Goal: Communication & Community: Share content

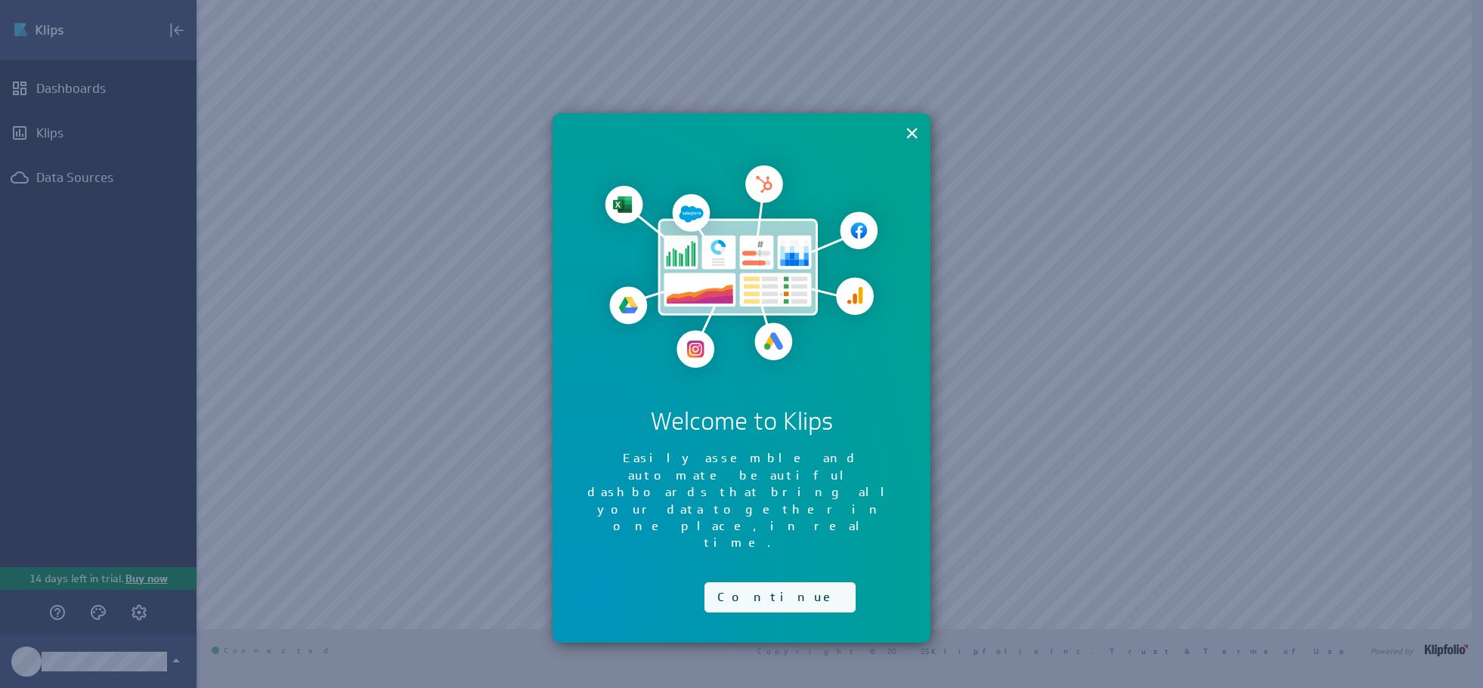
click at [754, 583] on button "Continue" at bounding box center [779, 598] width 151 height 30
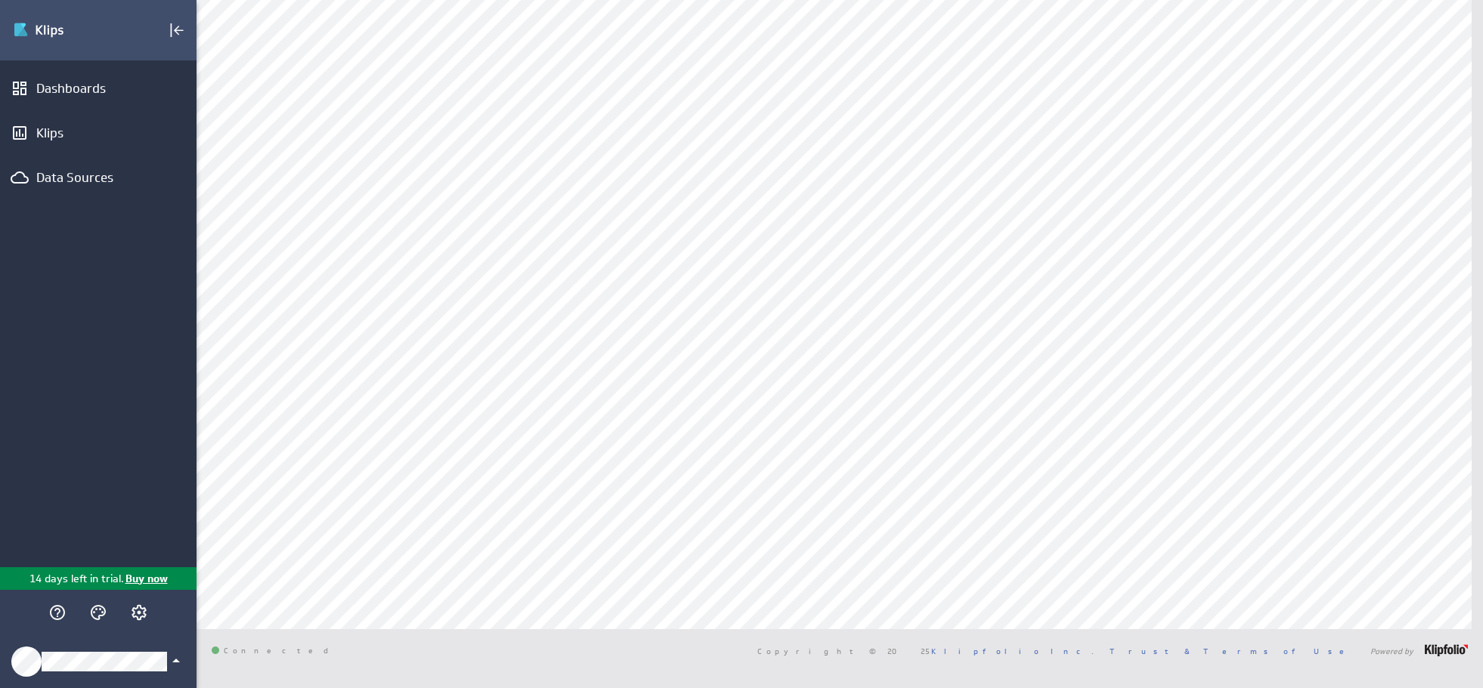
click at [172, 659] on icon "Klipfolio Account" at bounding box center [176, 661] width 18 height 18
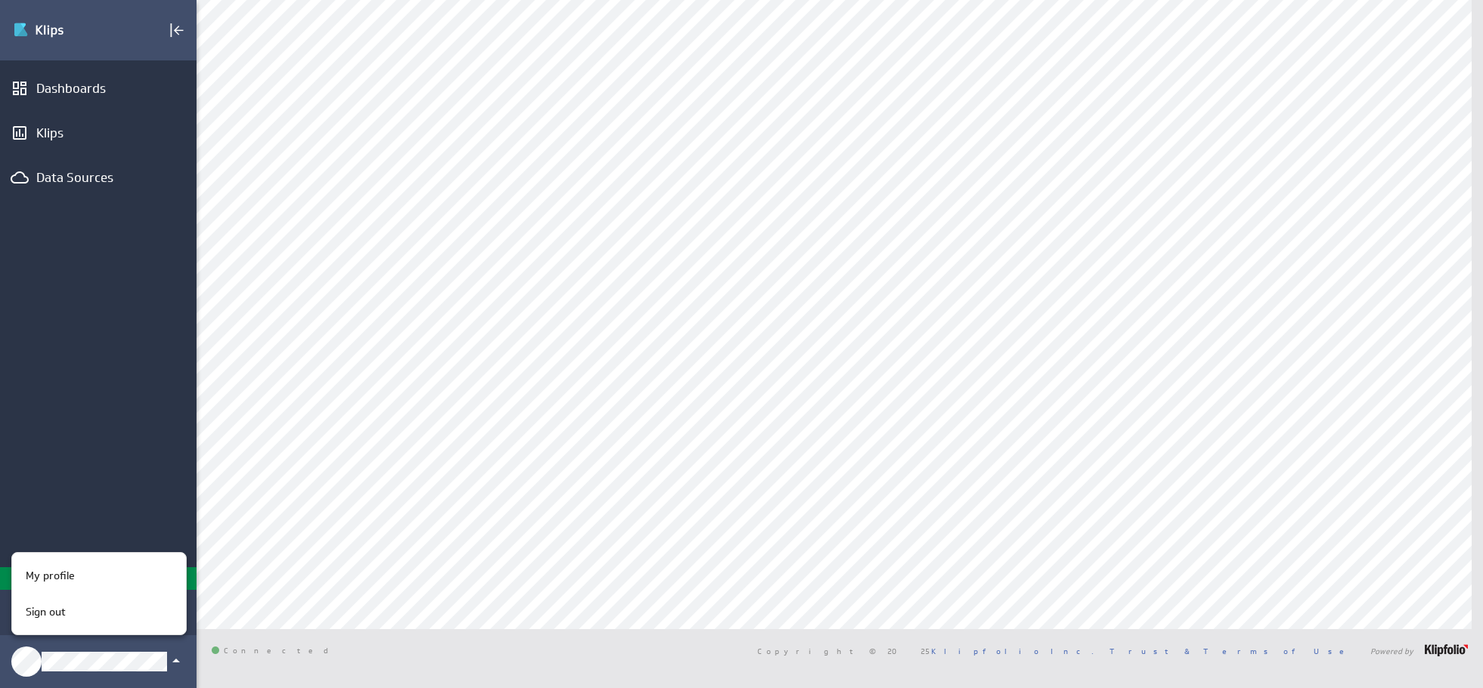
click at [578, 337] on div at bounding box center [741, 344] width 1483 height 688
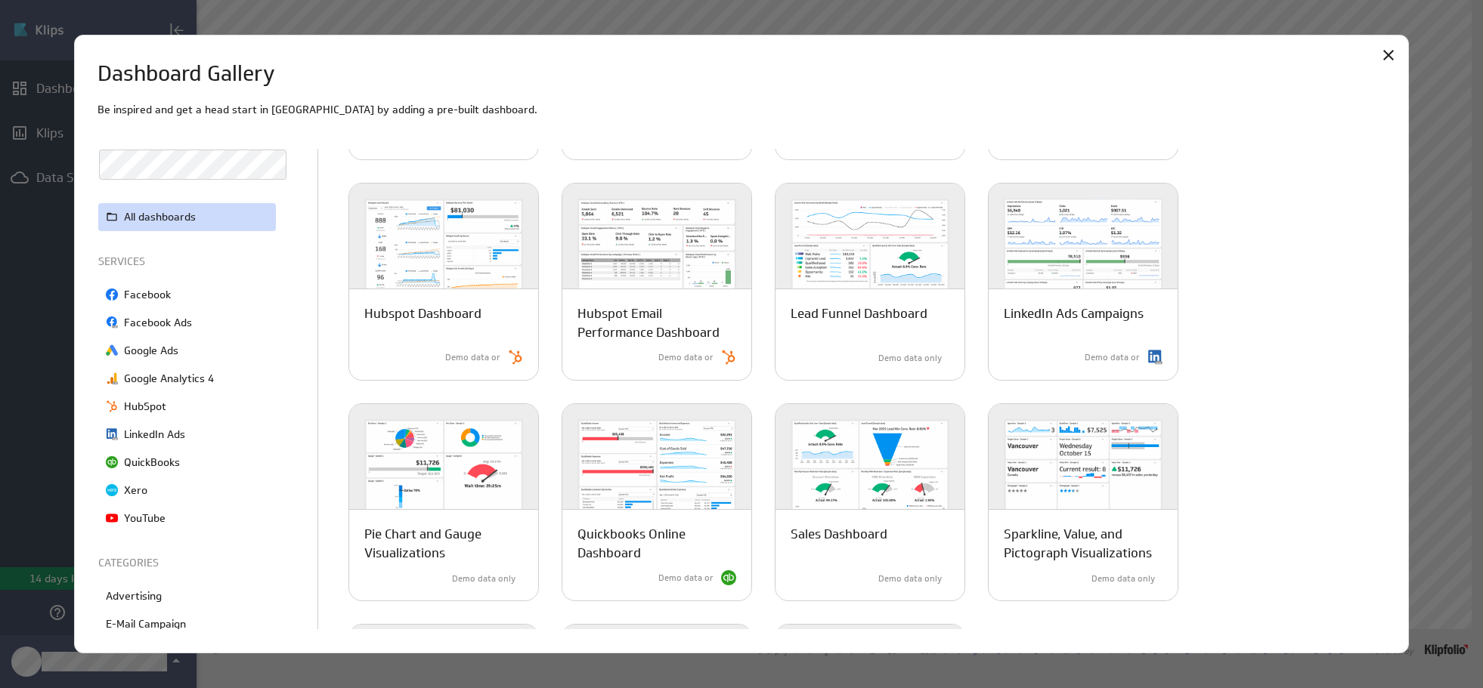
scroll to position [529, 0]
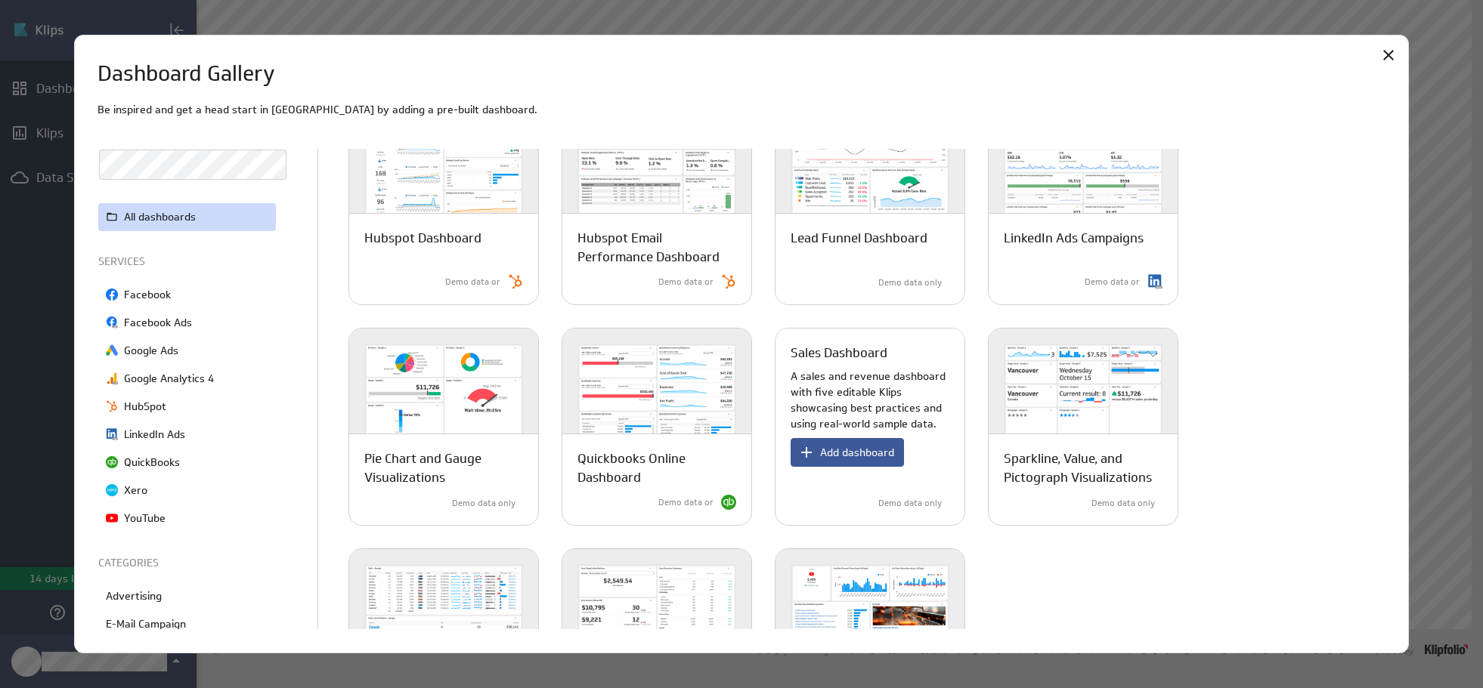
click at [835, 453] on span "Add dashboard" at bounding box center [857, 453] width 74 height 14
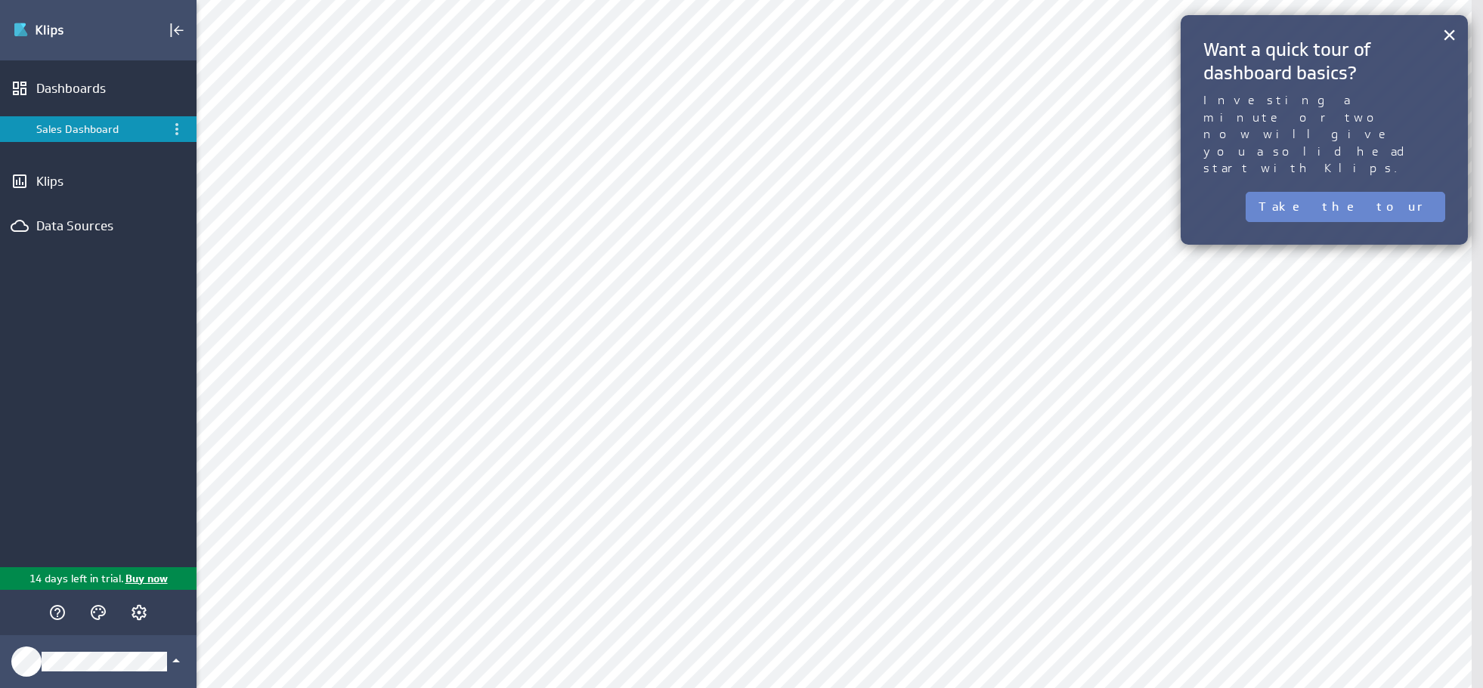
click at [1390, 192] on button "Take the tour" at bounding box center [1344, 207] width 199 height 30
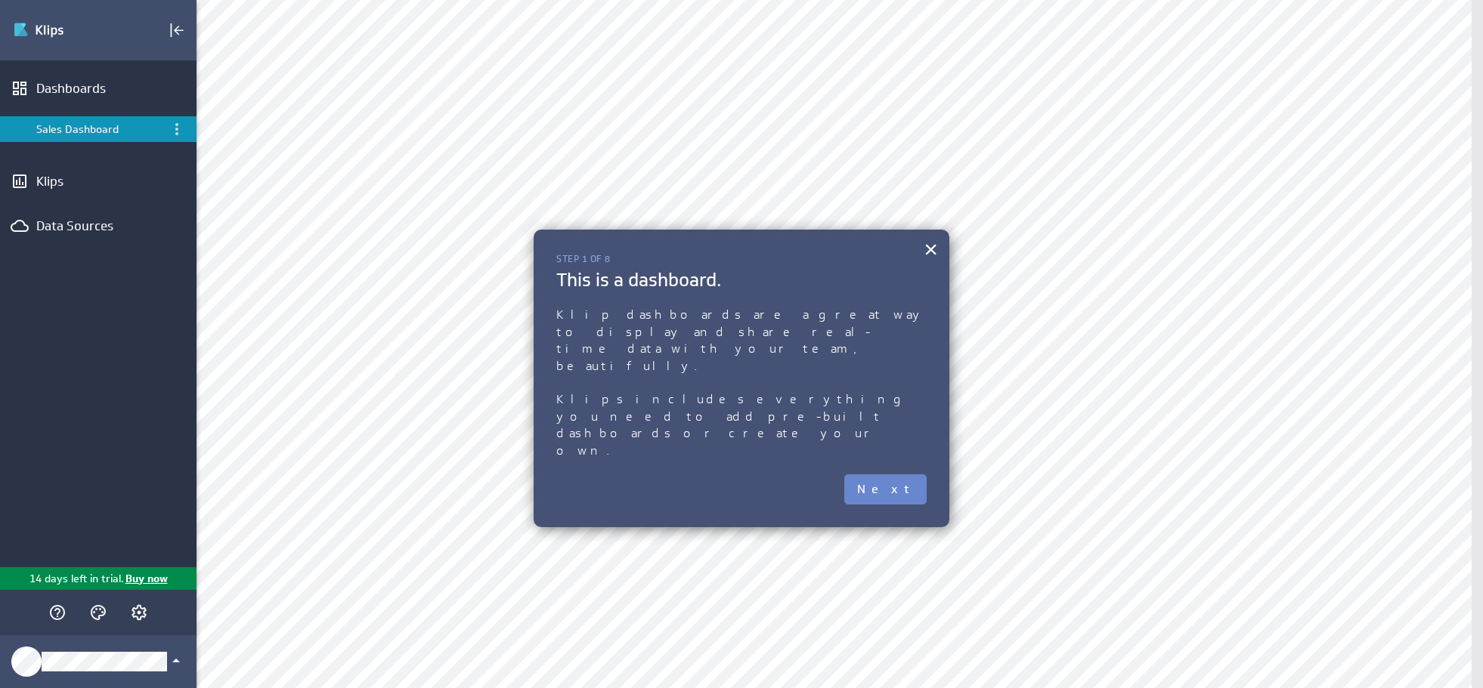
click at [893, 475] on button "Next" at bounding box center [885, 490] width 82 height 30
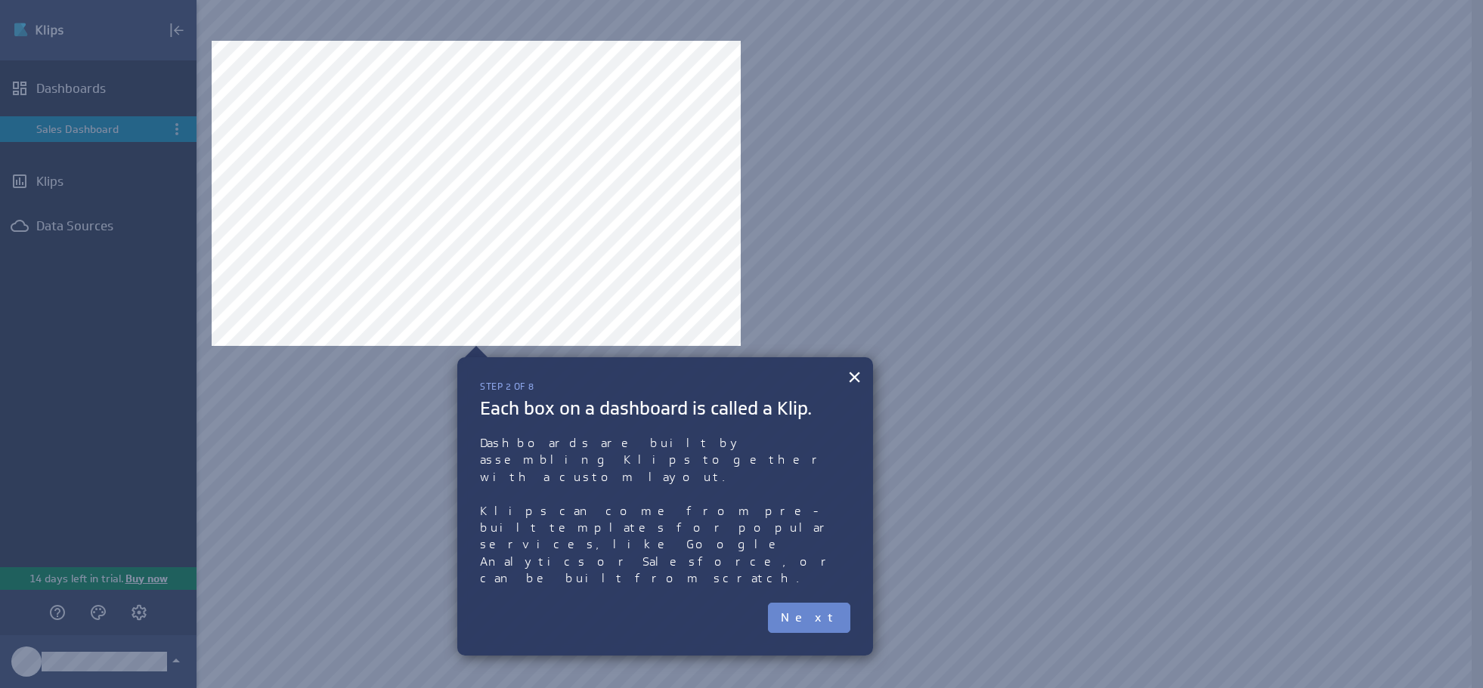
click at [821, 603] on button "Next" at bounding box center [809, 618] width 82 height 30
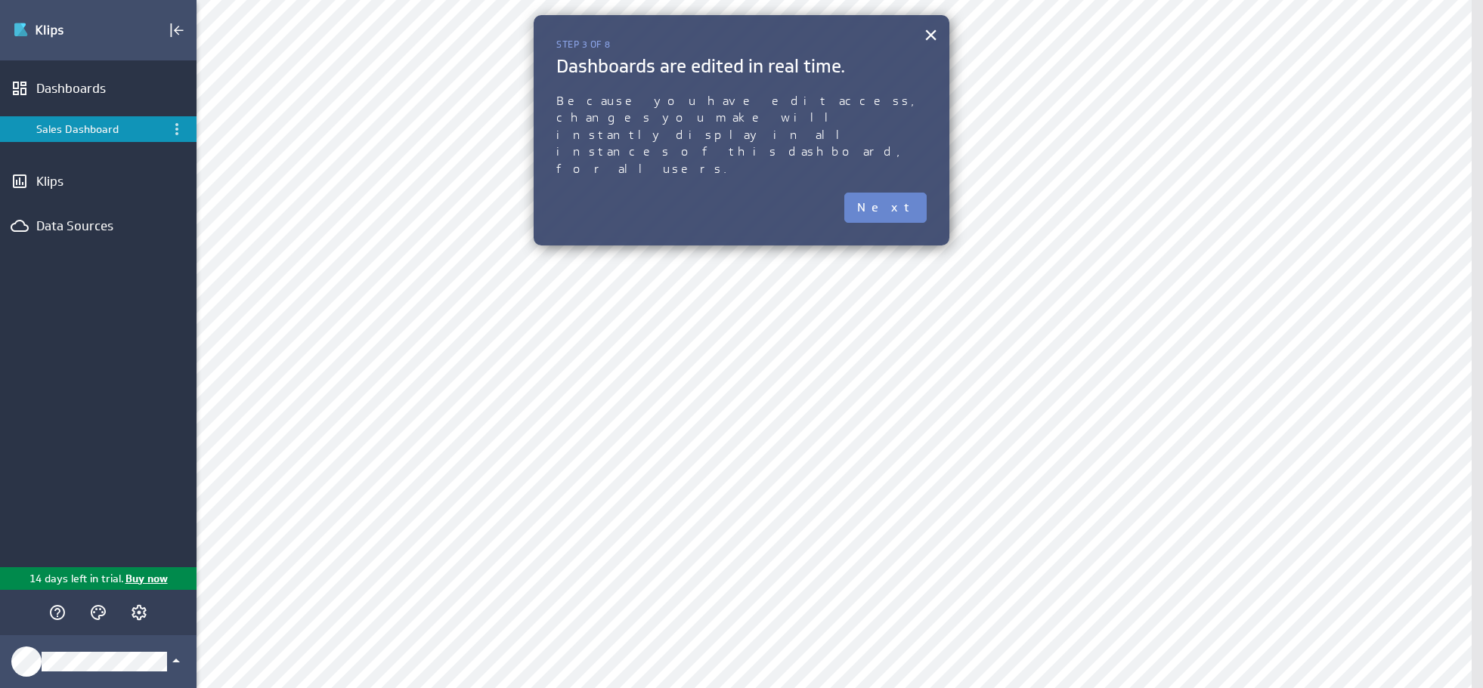
click at [897, 193] on button "Next" at bounding box center [885, 208] width 82 height 30
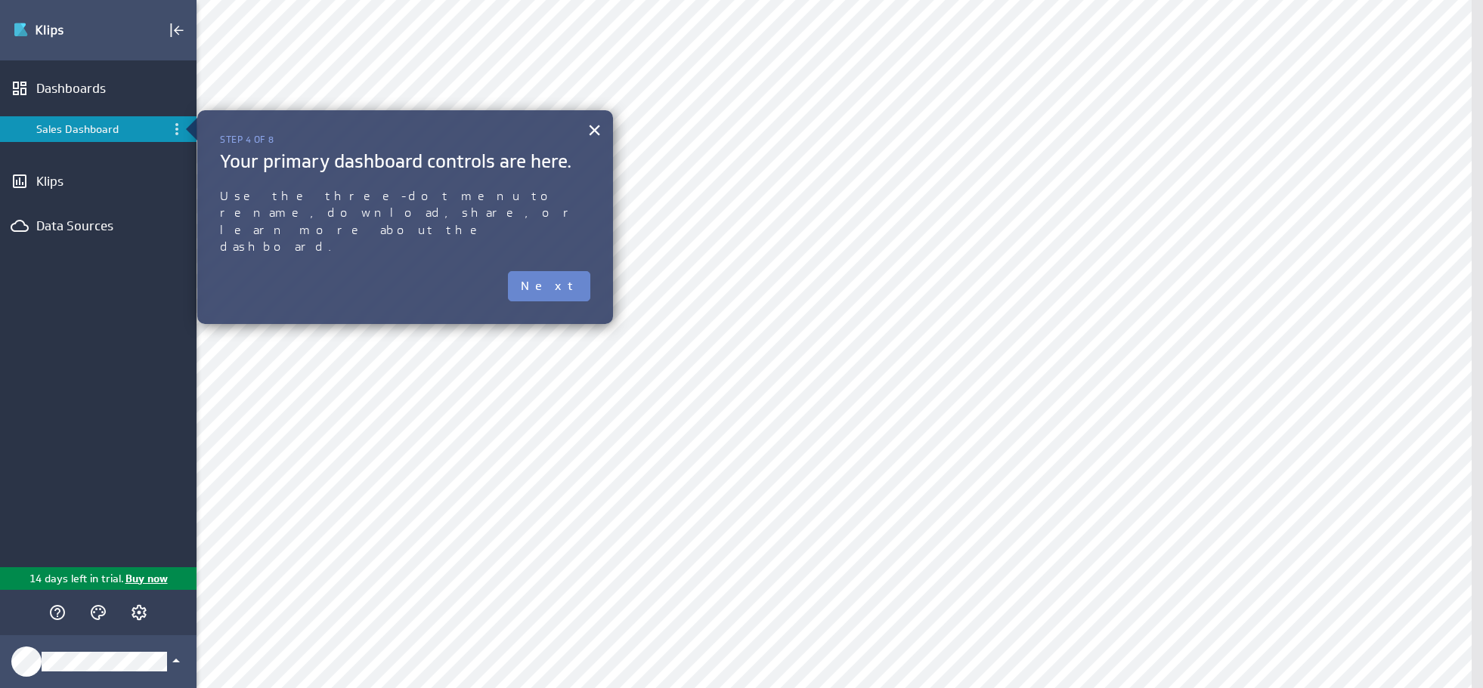
click at [564, 271] on button "Next" at bounding box center [549, 286] width 82 height 30
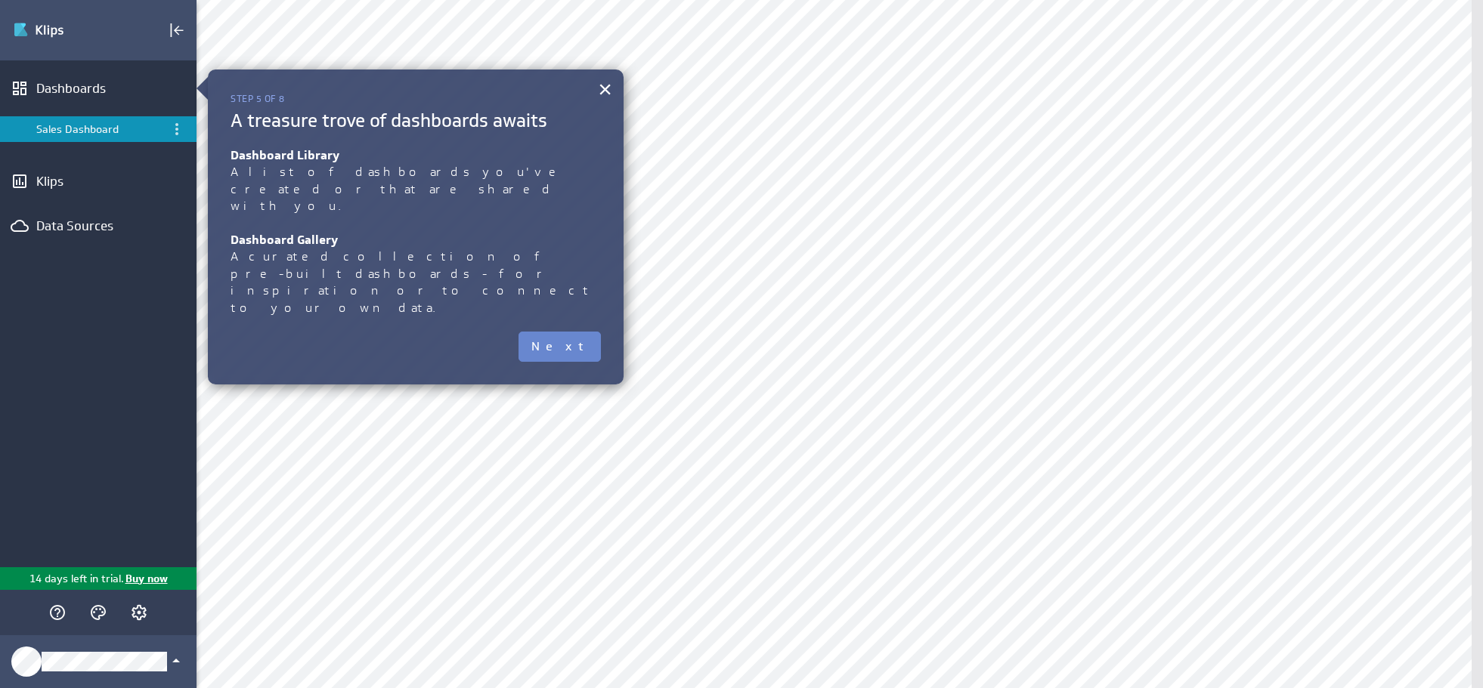
click at [586, 332] on button "Next" at bounding box center [559, 347] width 82 height 30
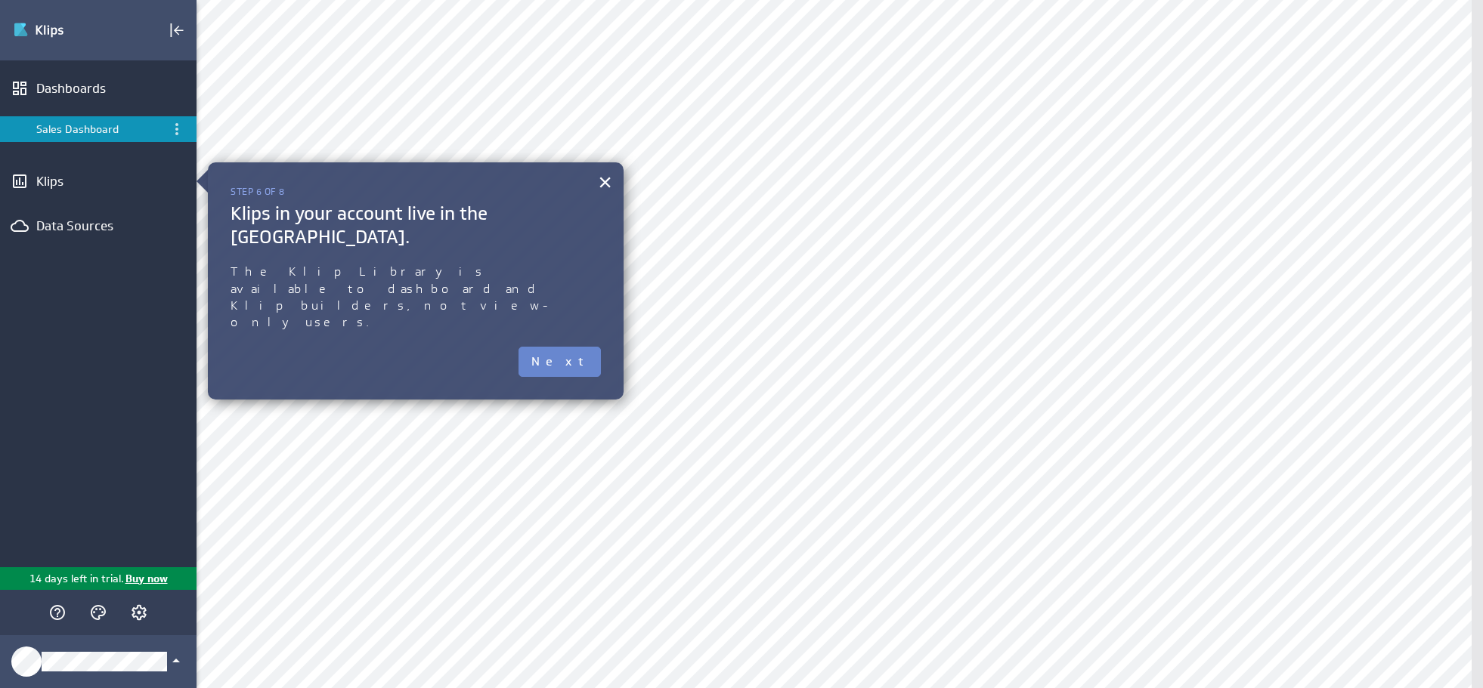
click at [580, 347] on button "Next" at bounding box center [559, 362] width 82 height 30
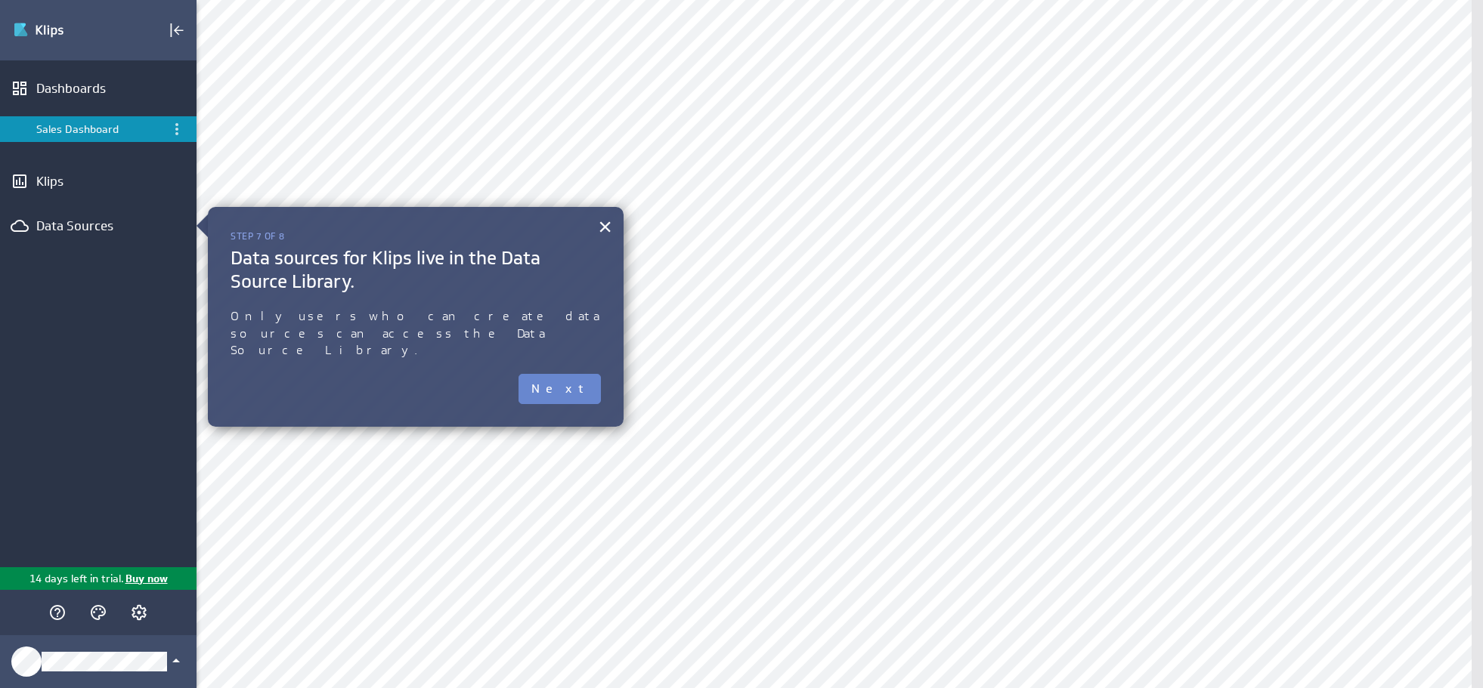
click at [583, 374] on button "Next" at bounding box center [559, 389] width 82 height 30
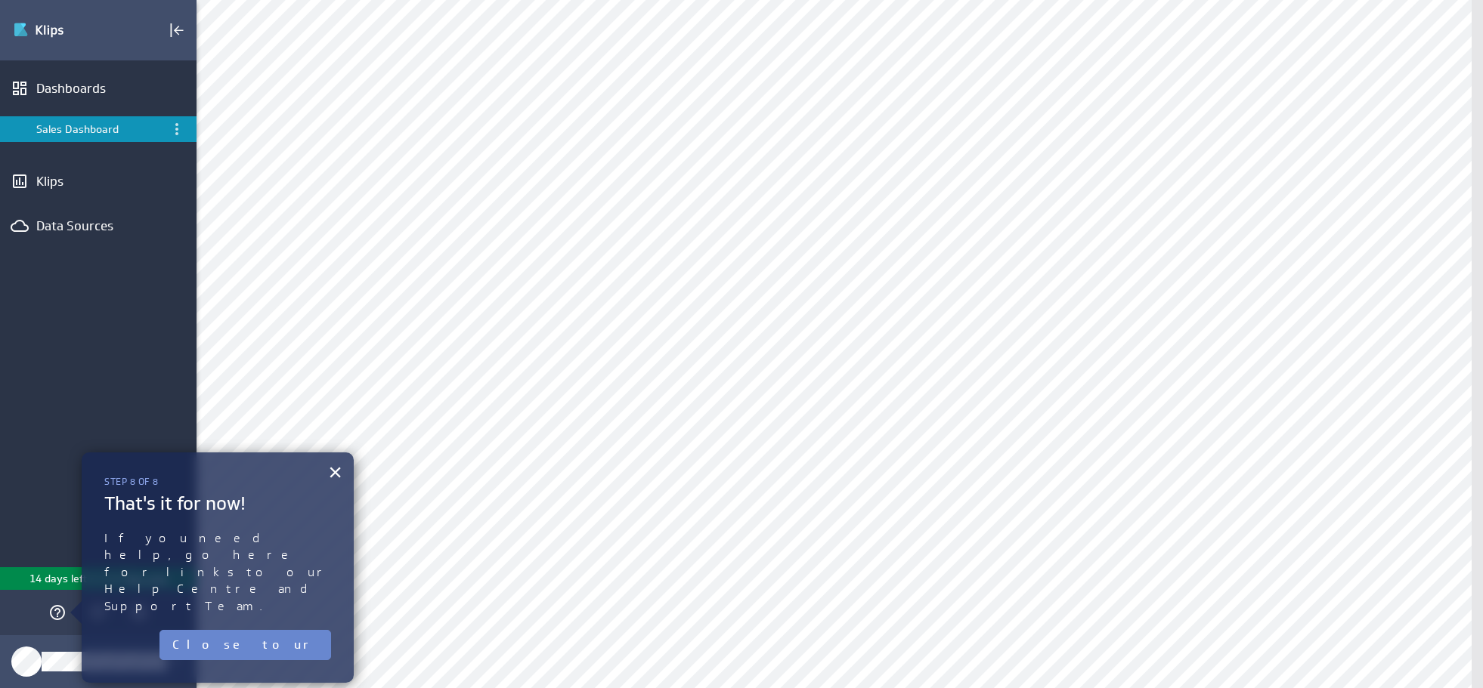
click at [280, 630] on button "Close tour" at bounding box center [245, 645] width 172 height 30
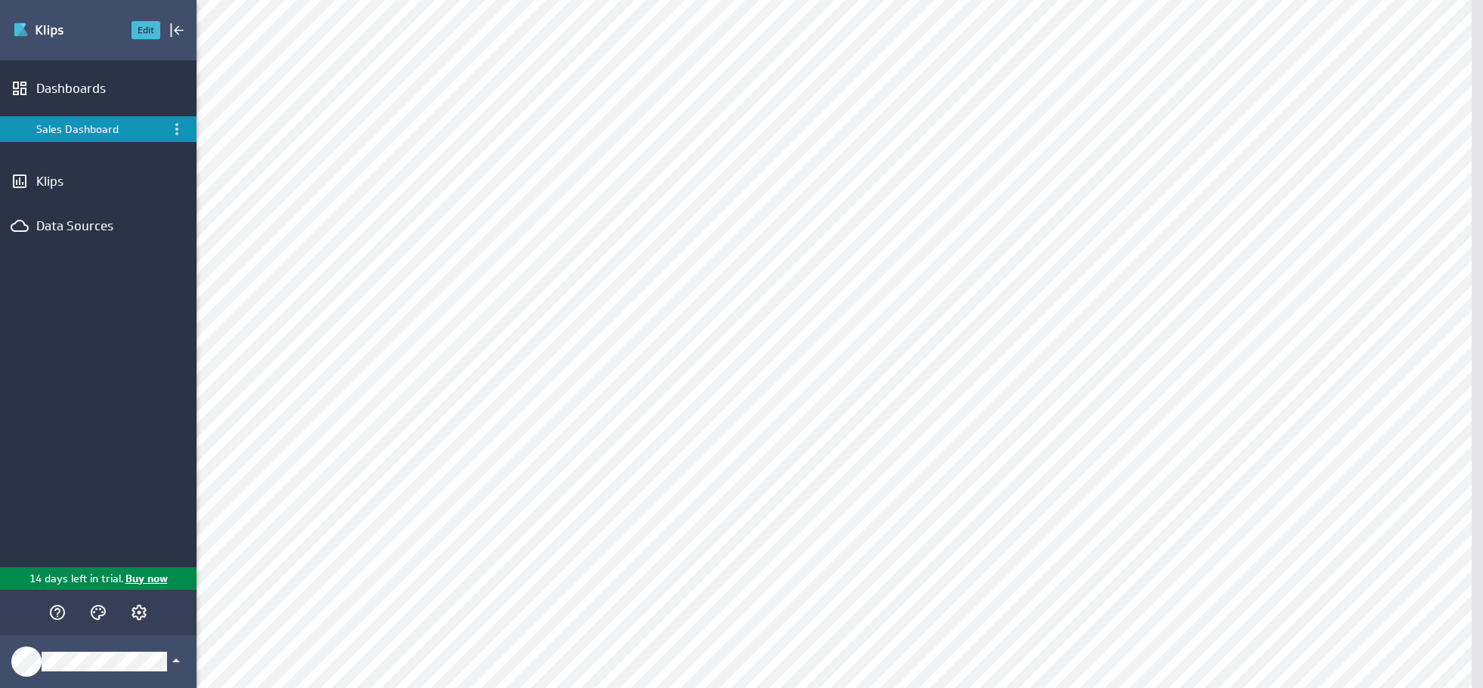
click at [135, 30] on button "Edit" at bounding box center [145, 30] width 29 height 18
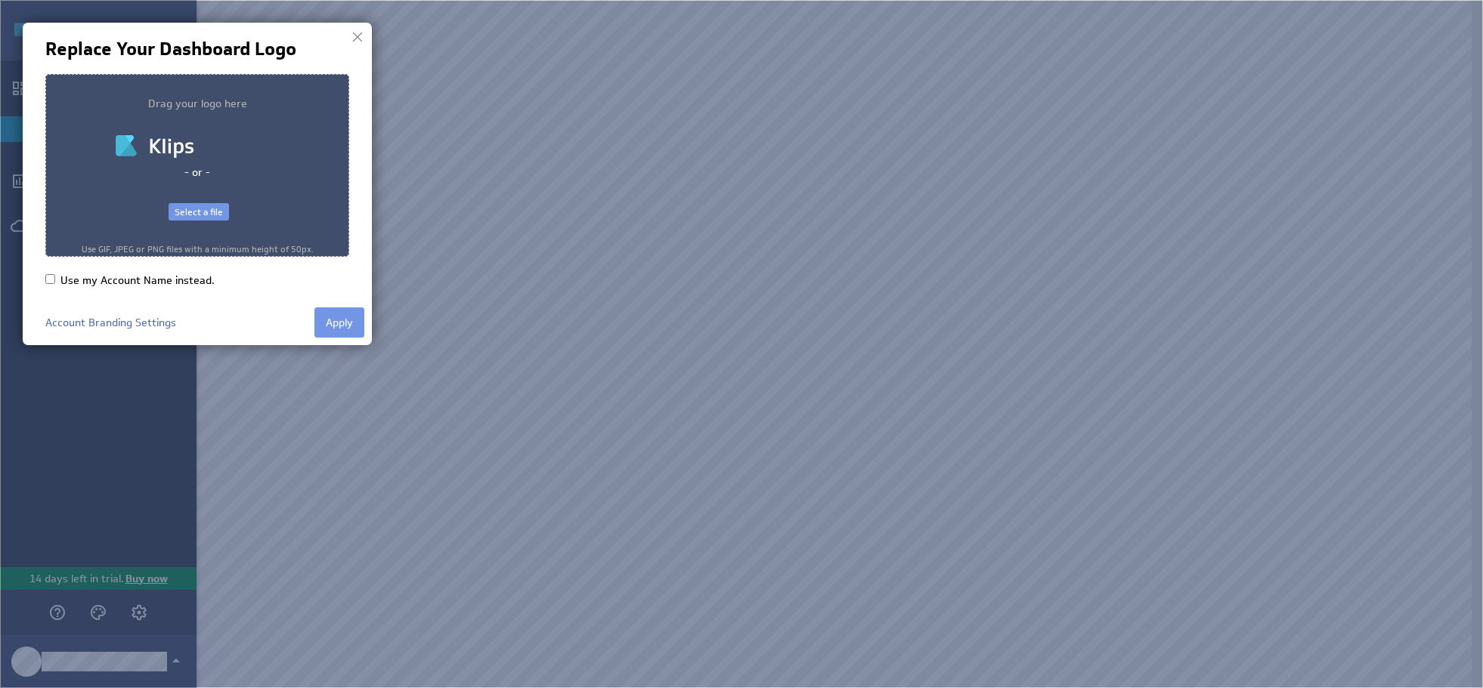
click at [354, 33] on div at bounding box center [357, 37] width 23 height 23
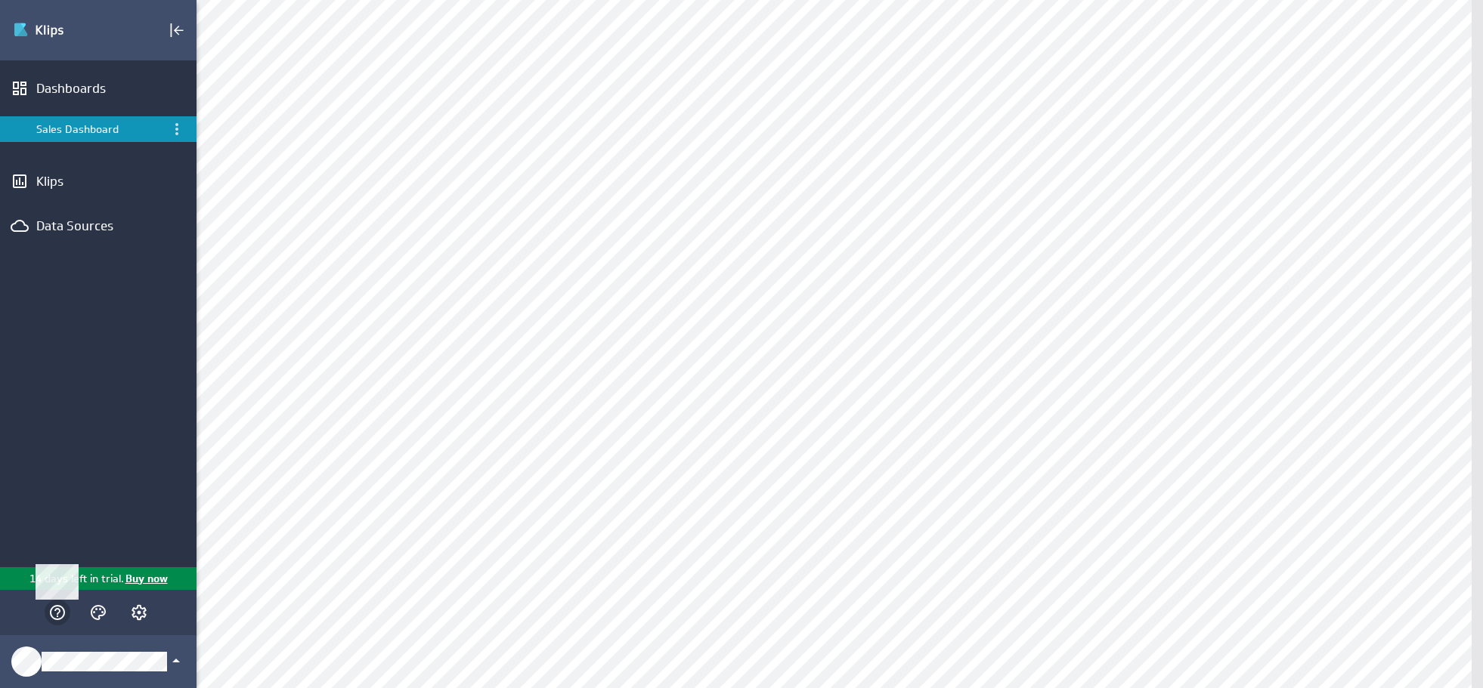
click at [52, 607] on icon "Main Menu" at bounding box center [57, 613] width 18 height 18
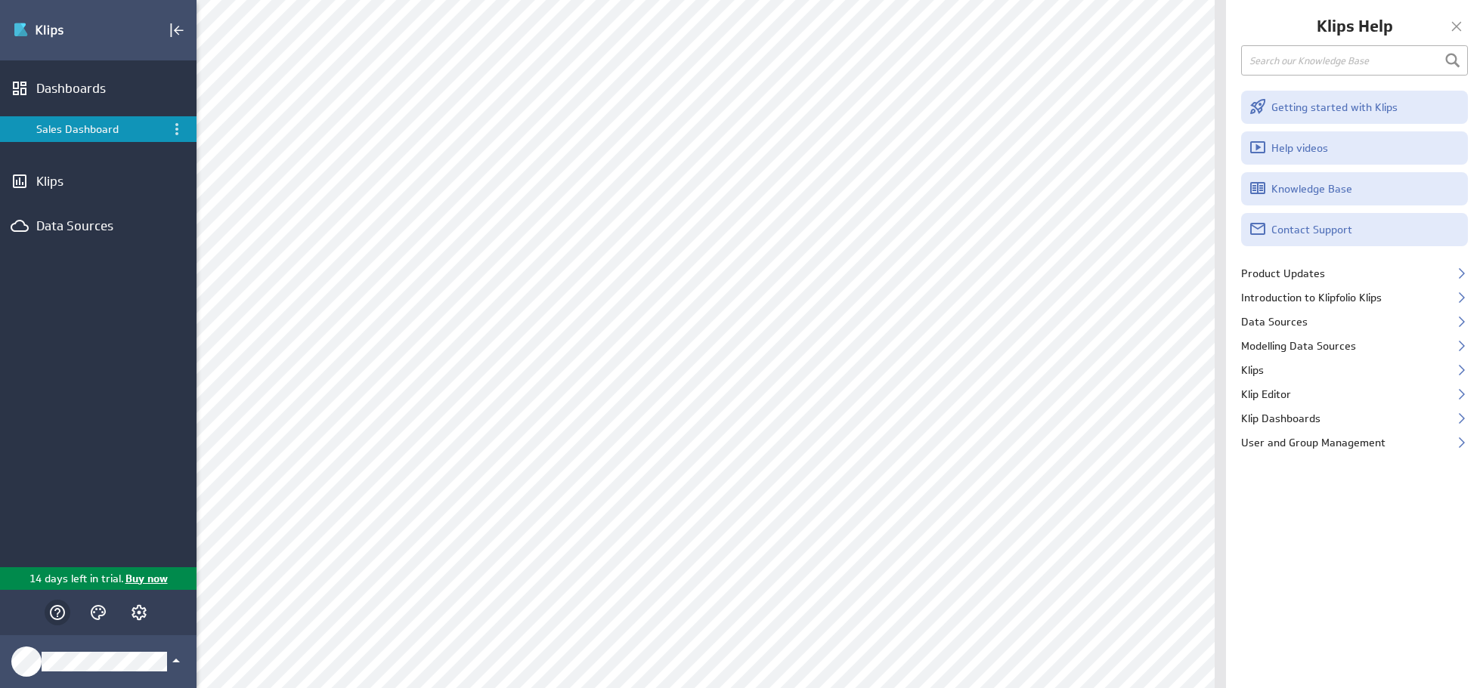
click at [57, 609] on icon "Help" at bounding box center [57, 612] width 15 height 15
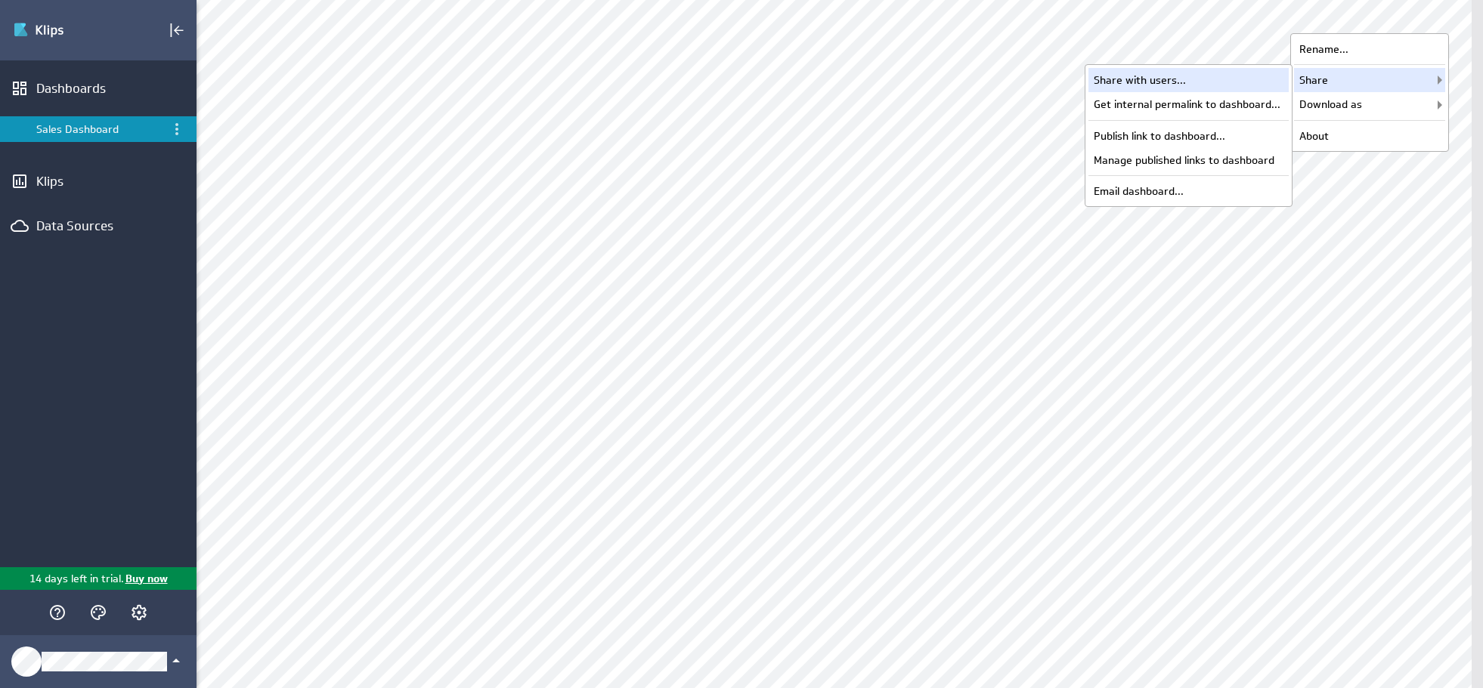
click at [1161, 78] on div "Share with users..." at bounding box center [1188, 80] width 200 height 24
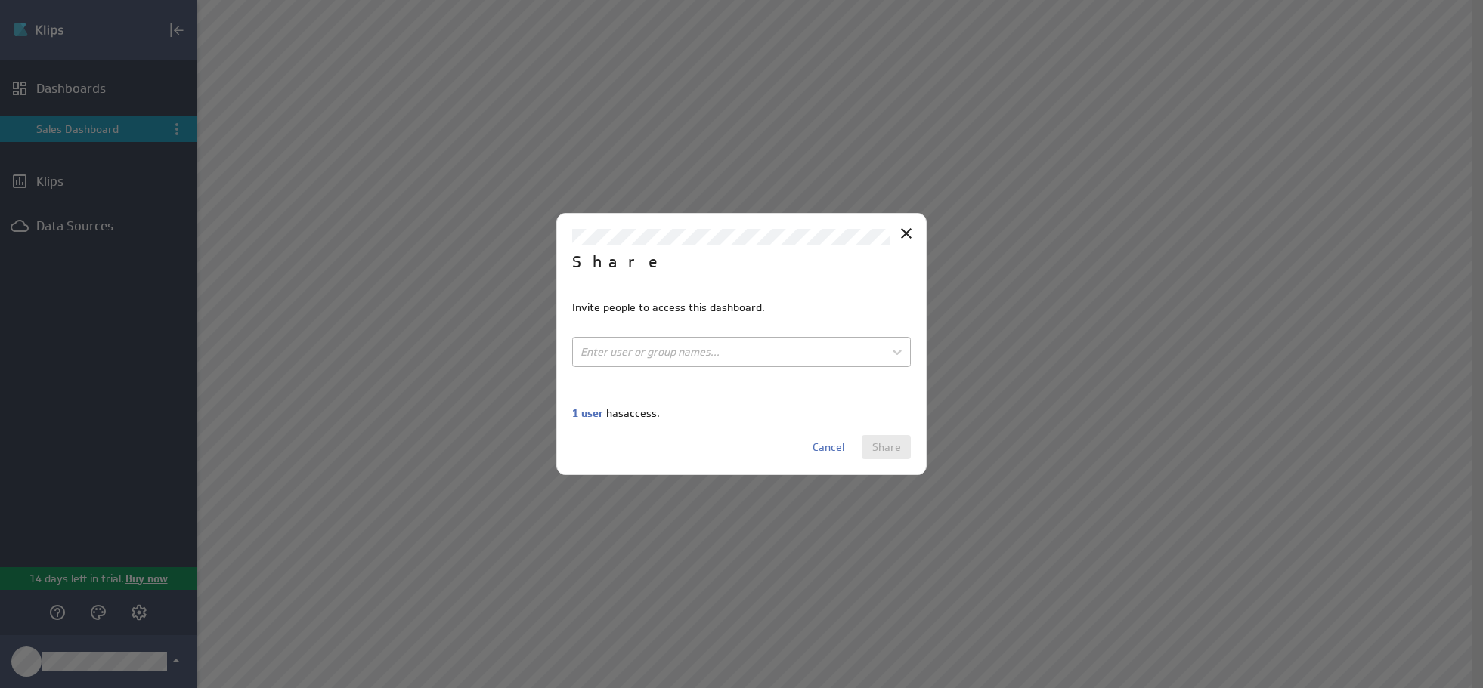
click at [648, 346] on body "(no message) Edit Dashboards Sales Dashboard Klips Data Sources 14 days left in…" at bounding box center [741, 344] width 1483 height 688
type input "s"
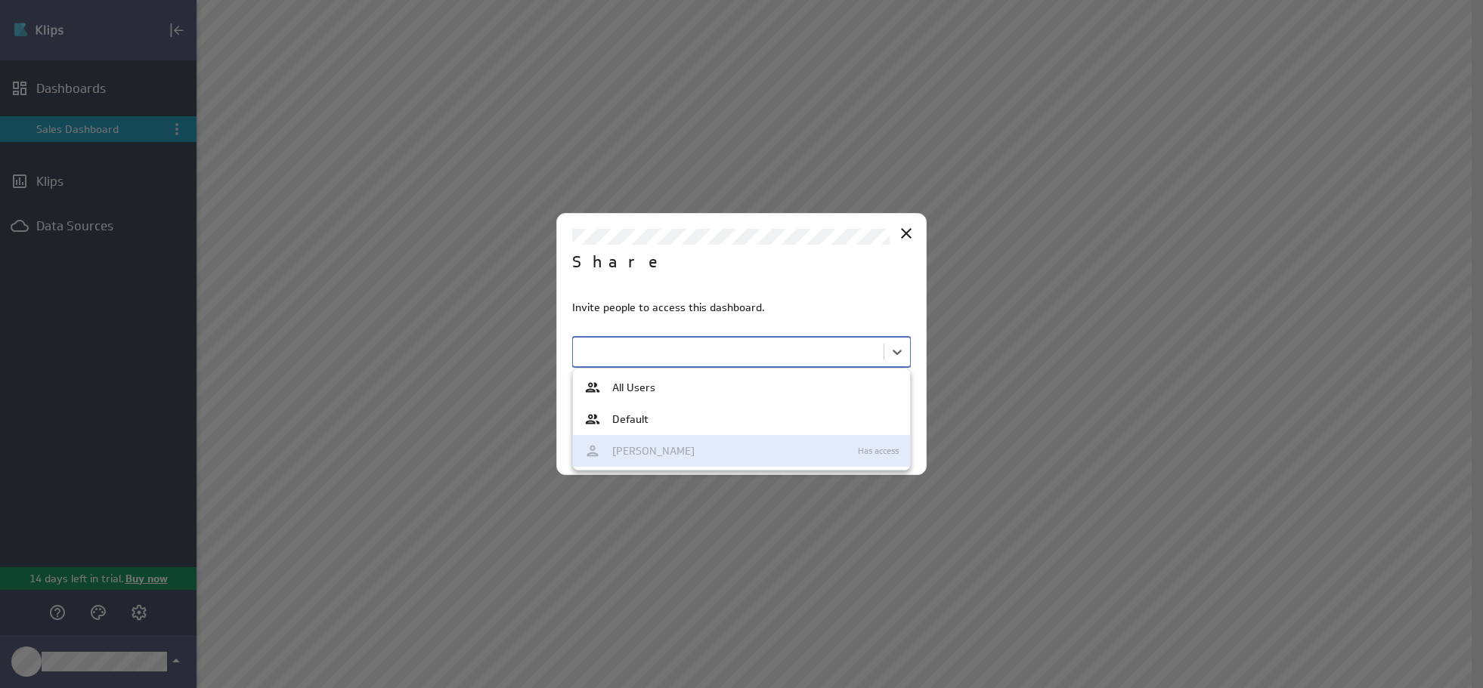
click at [905, 230] on div at bounding box center [741, 344] width 1483 height 688
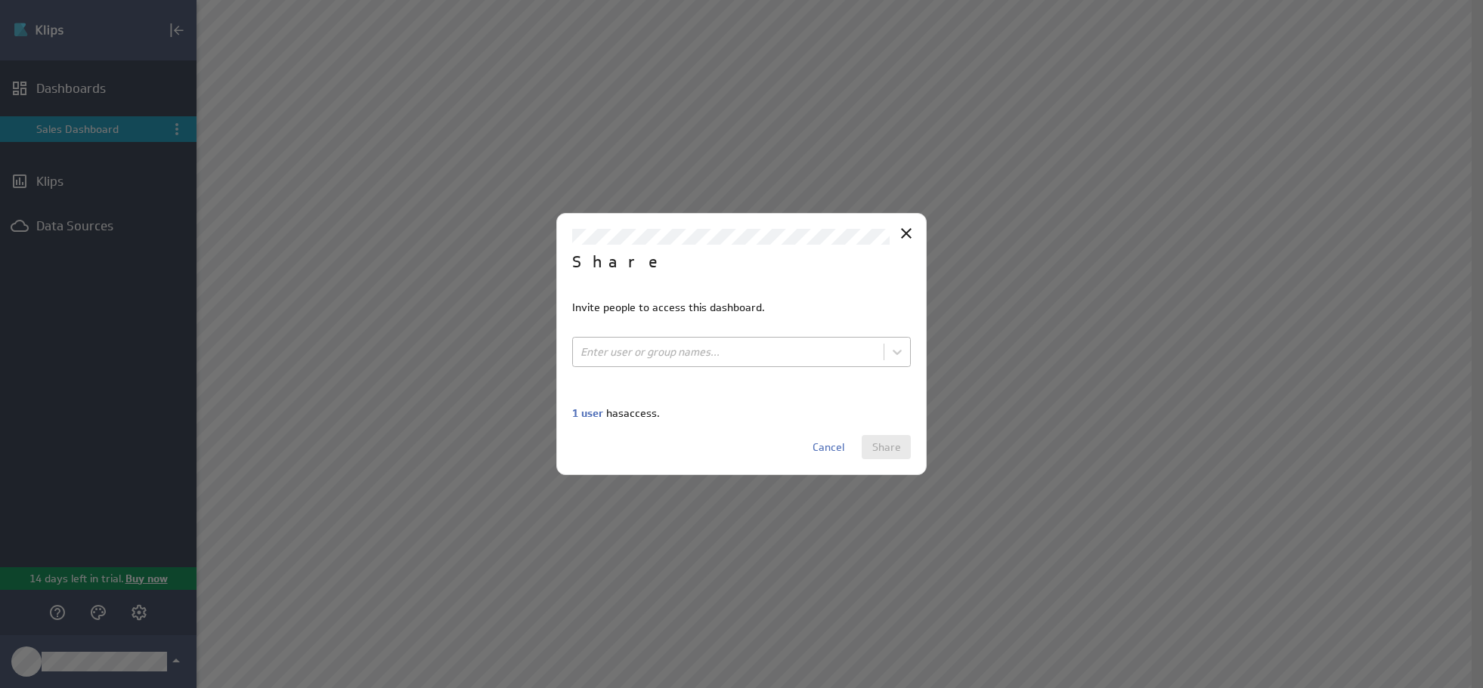
click at [617, 348] on body "(no message) Edit Dashboards Sales Dashboard Klips Data Sources 14 days left in…" at bounding box center [741, 344] width 1483 height 688
type input "[EMAIL_ADDRESS][DOMAIN_NAME]"
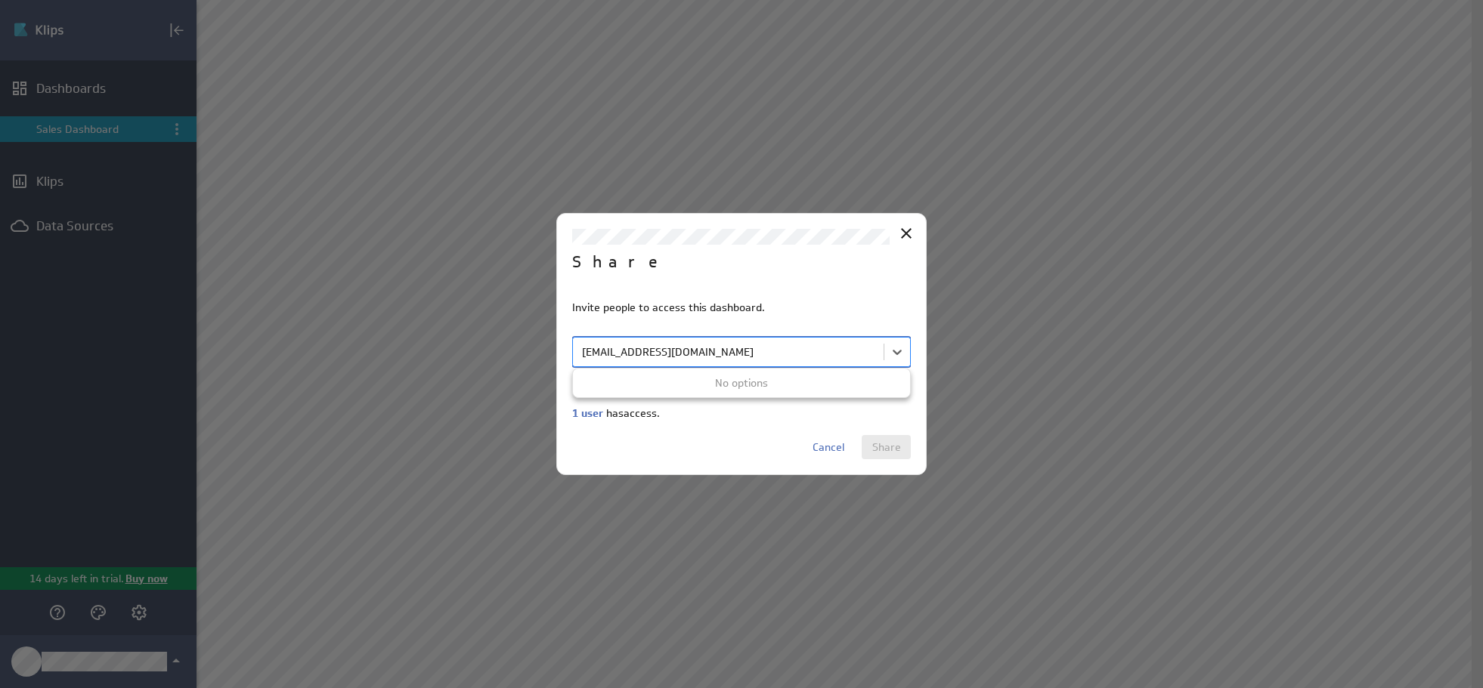
drag, startPoint x: 804, startPoint y: 348, endPoint x: 709, endPoint y: 356, distance: 95.5
click at [609, 349] on div at bounding box center [741, 344] width 1483 height 688
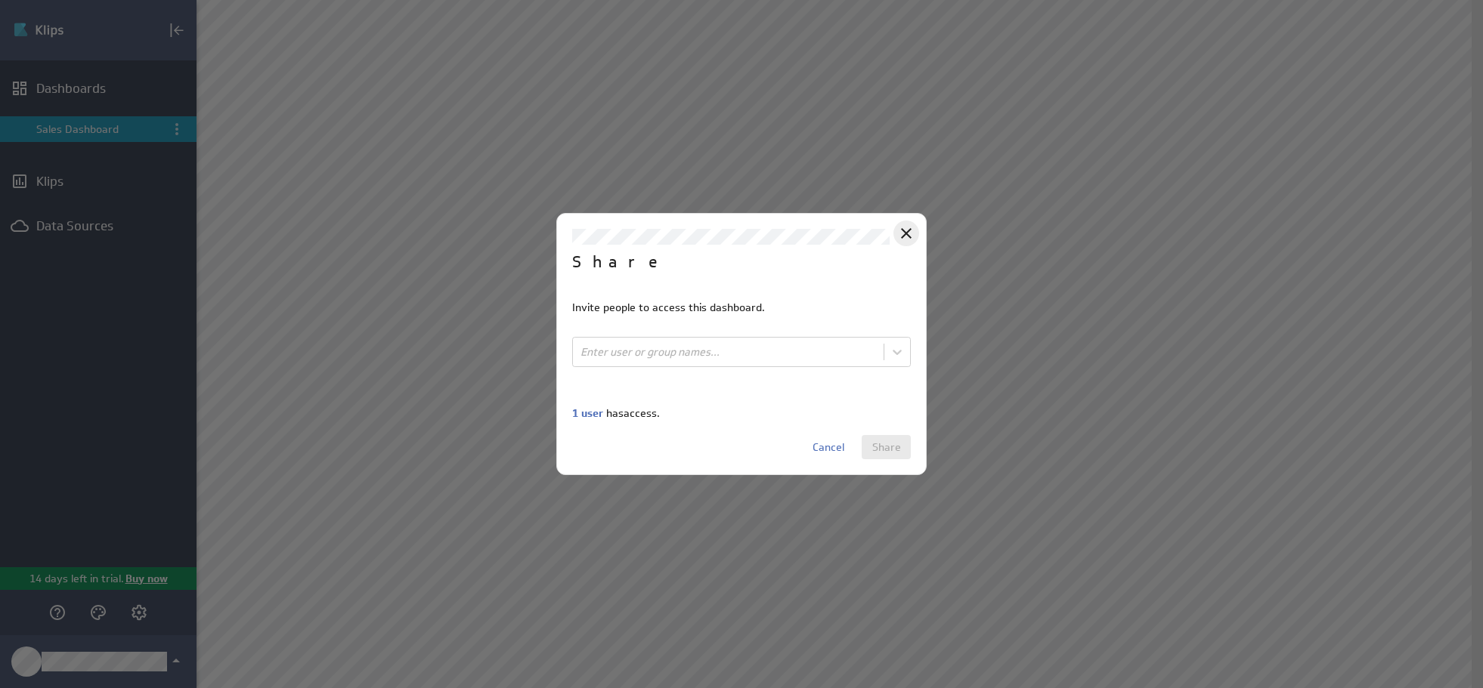
click at [904, 230] on icon "Close" at bounding box center [906, 233] width 18 height 18
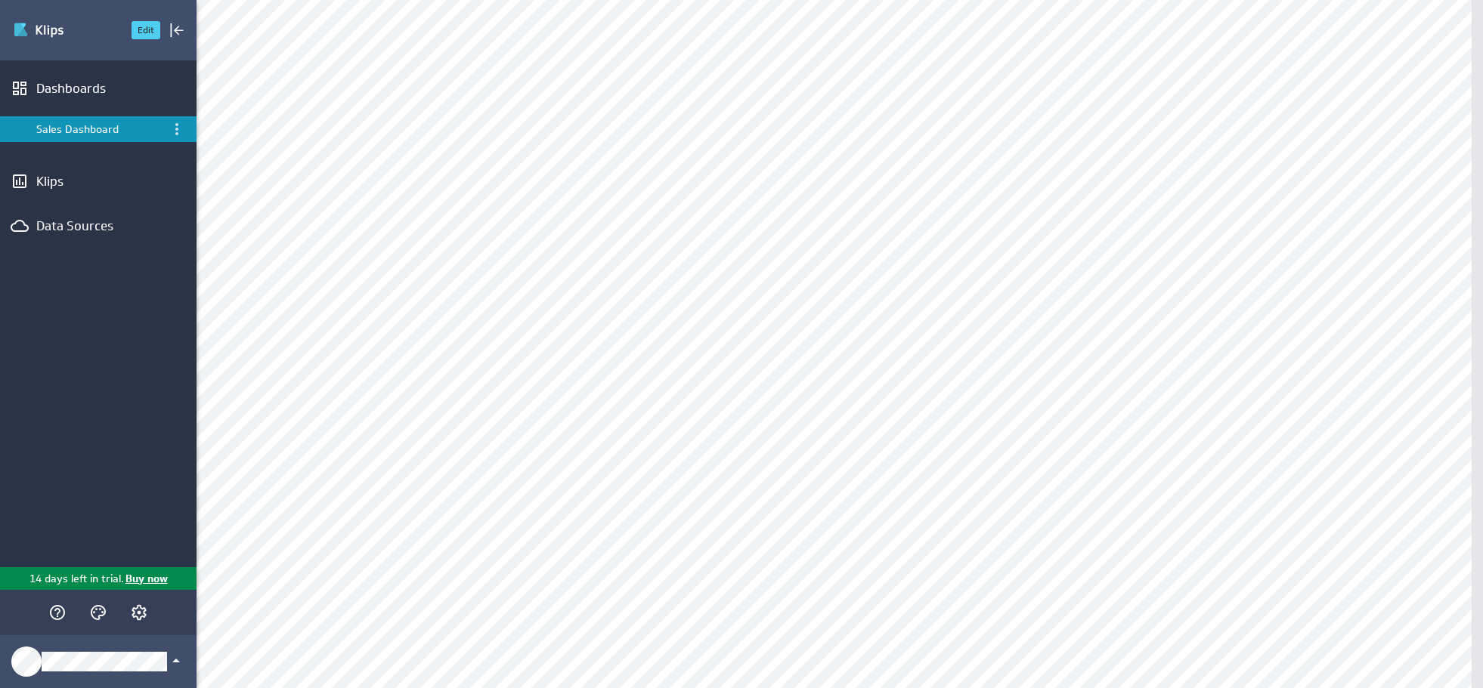
click at [39, 31] on img "Go to Dashboards" at bounding box center [66, 30] width 106 height 24
click at [135, 614] on icon "Account and settings" at bounding box center [139, 613] width 18 height 18
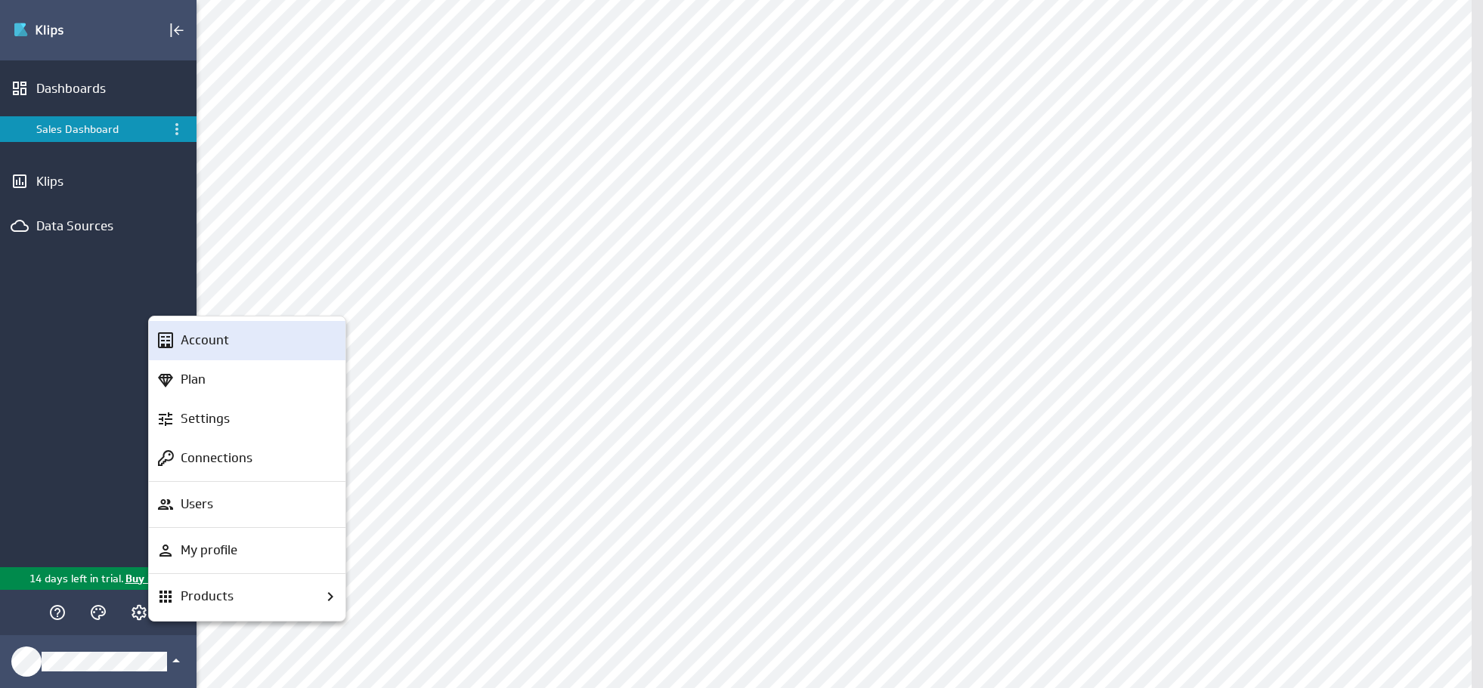
click at [218, 345] on p "Account" at bounding box center [205, 340] width 48 height 19
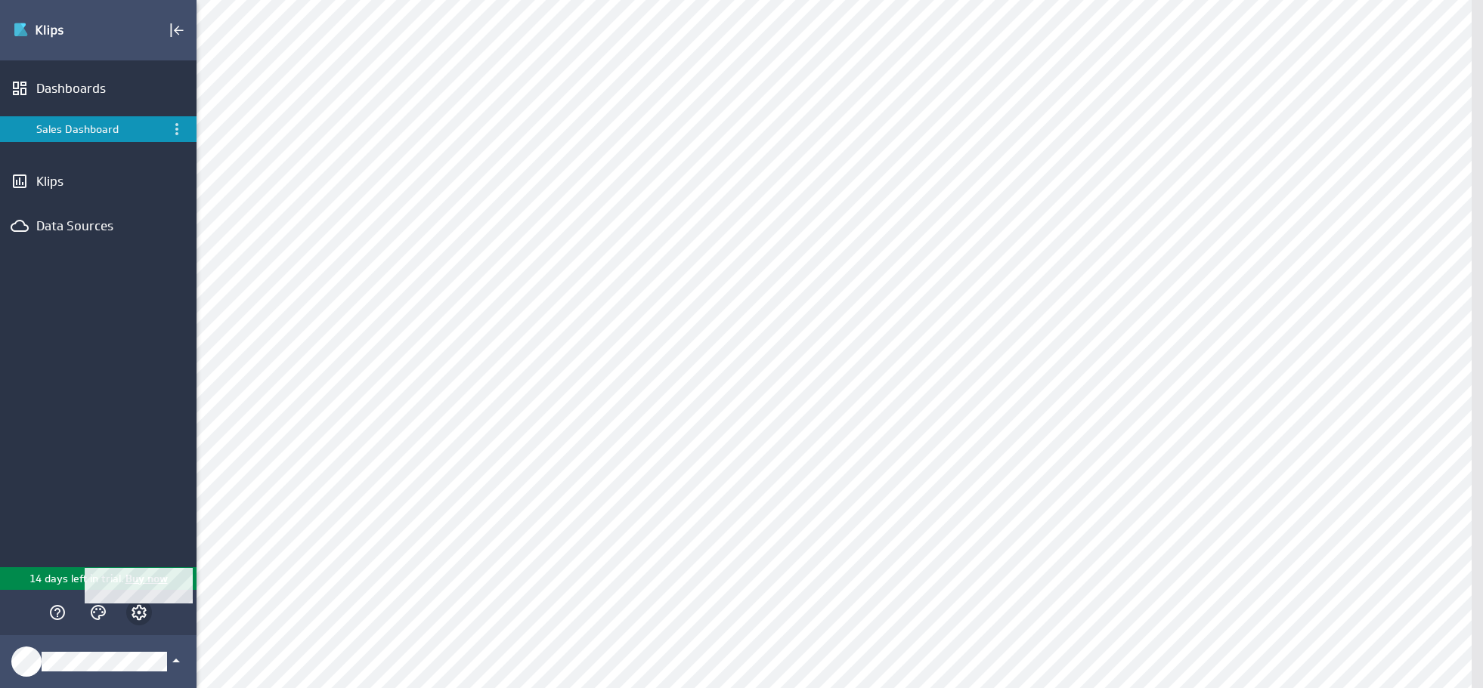
click at [145, 612] on icon "Account and settings" at bounding box center [139, 613] width 18 height 18
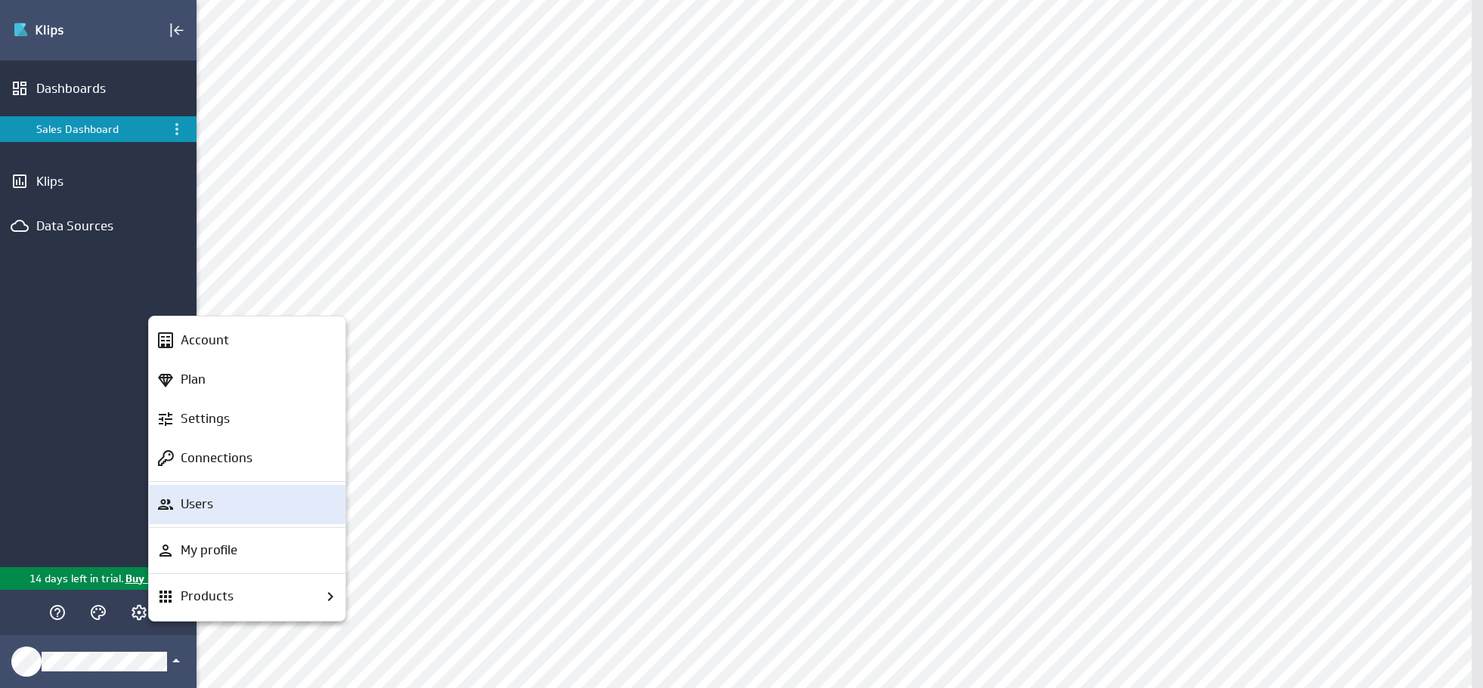
click at [198, 506] on p "Users" at bounding box center [197, 504] width 32 height 19
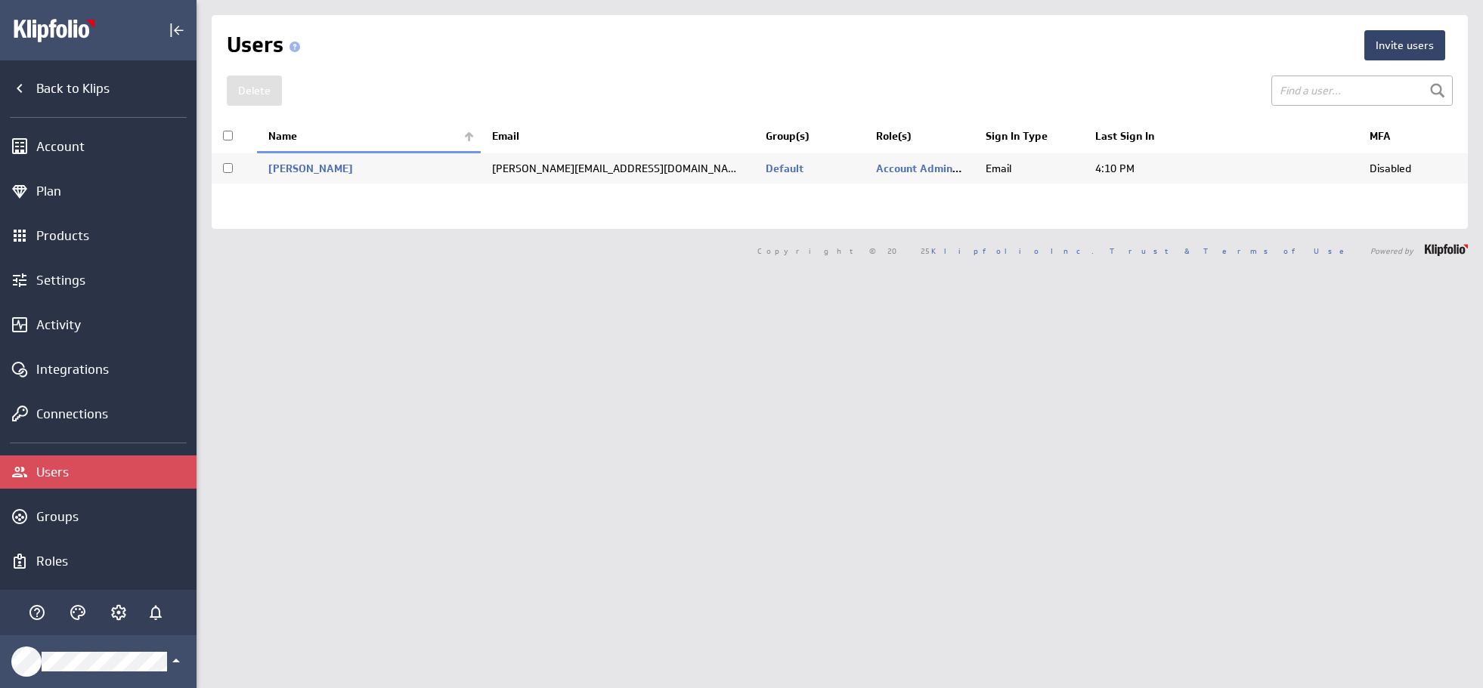
click at [1405, 40] on button "Invite users" at bounding box center [1404, 45] width 81 height 30
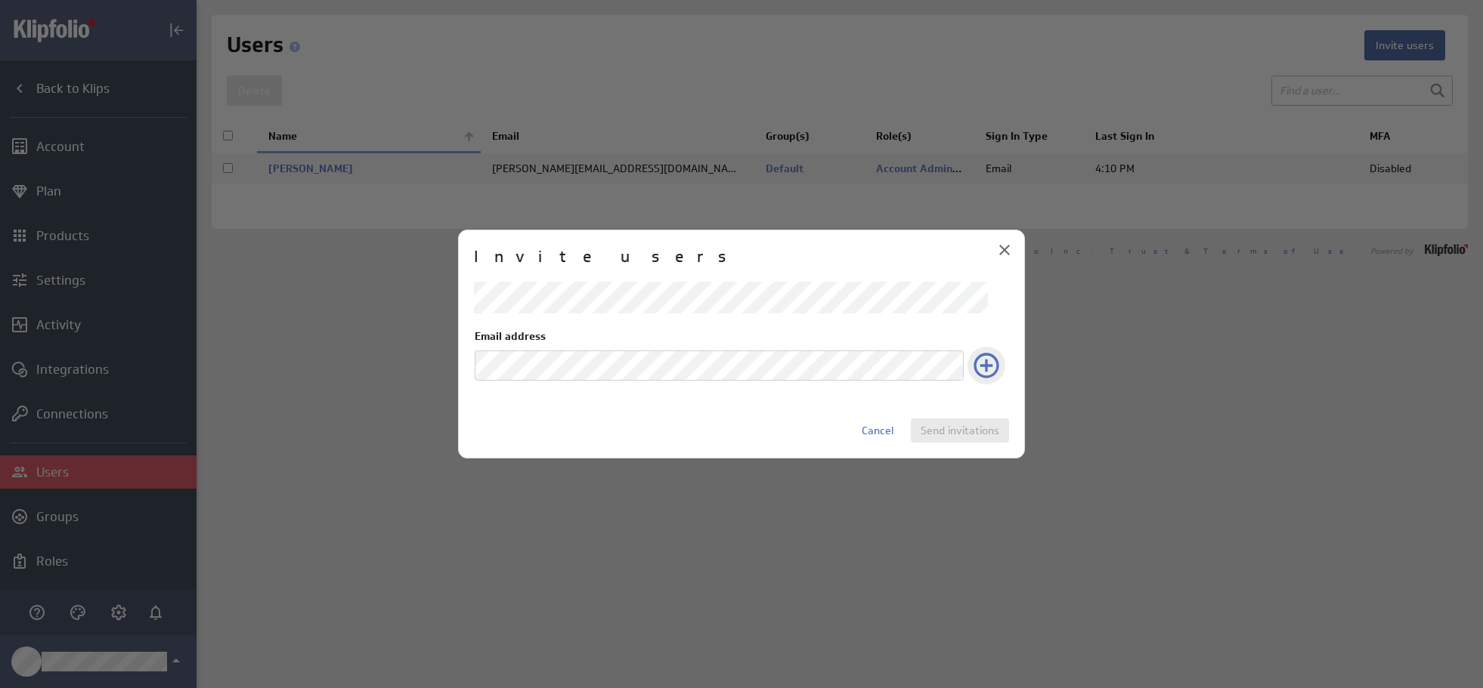
click at [982, 360] on icon "Add to list of recipients" at bounding box center [986, 366] width 30 height 30
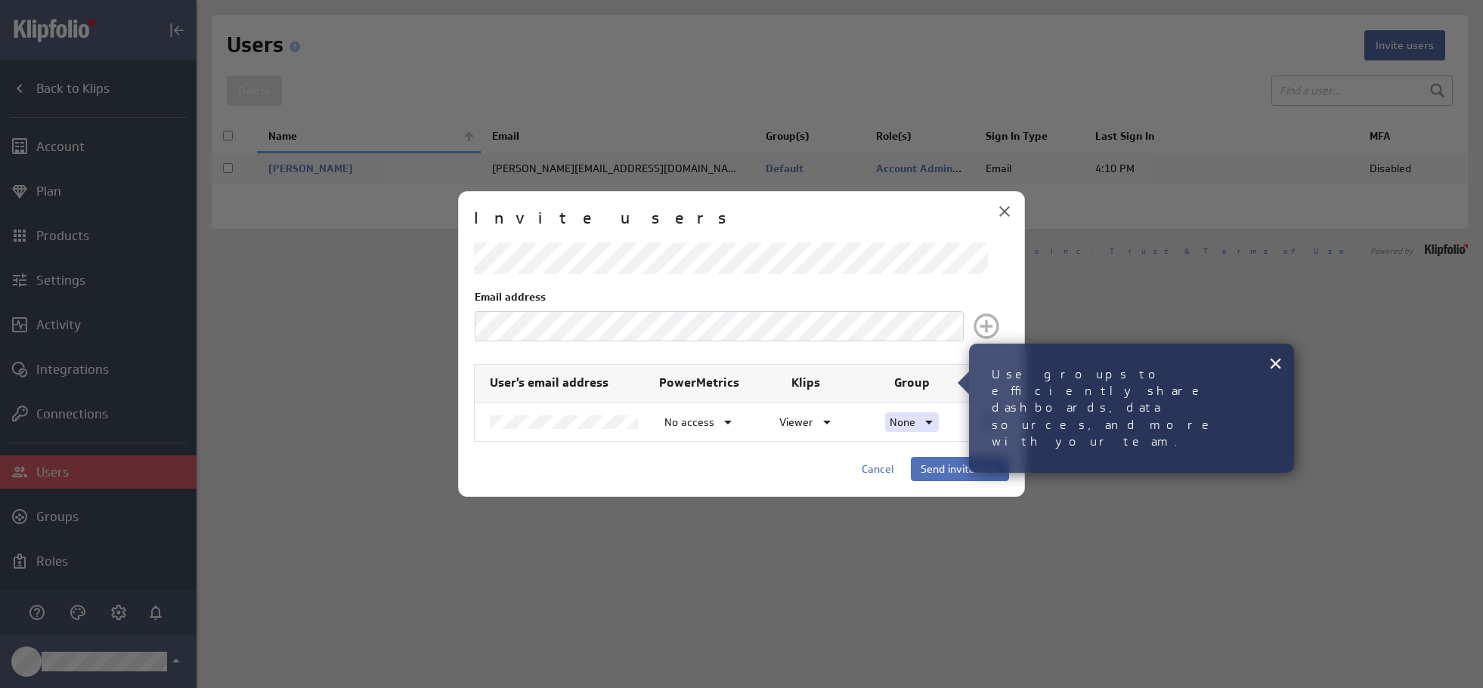
click at [934, 423] on icon at bounding box center [929, 422] width 18 height 18
click at [934, 423] on div at bounding box center [741, 344] width 1483 height 688
click at [925, 422] on icon at bounding box center [929, 422] width 18 height 18
click at [925, 451] on p "Default" at bounding box center [918, 456] width 36 height 16
click at [823, 420] on icon at bounding box center [827, 422] width 18 height 18
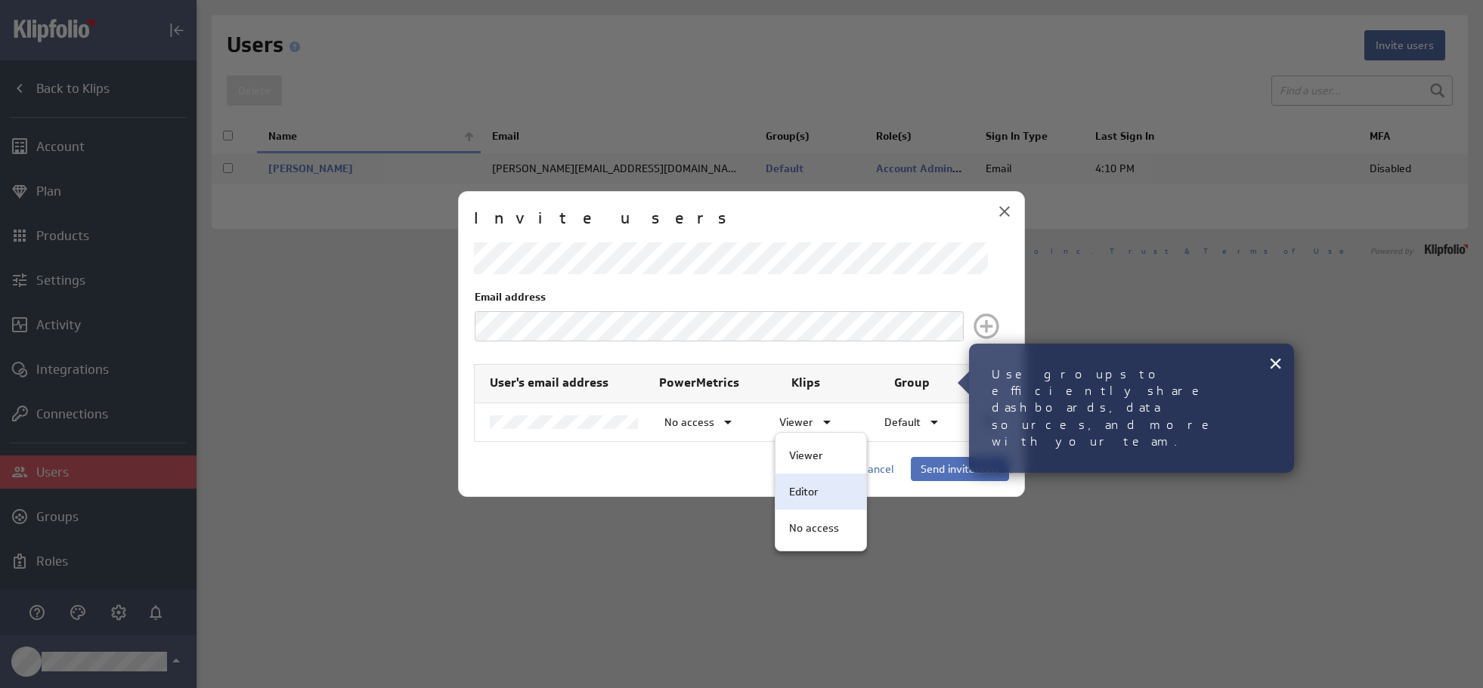
click at [800, 485] on p "Editor" at bounding box center [803, 492] width 29 height 16
click at [722, 418] on icon at bounding box center [728, 422] width 18 height 18
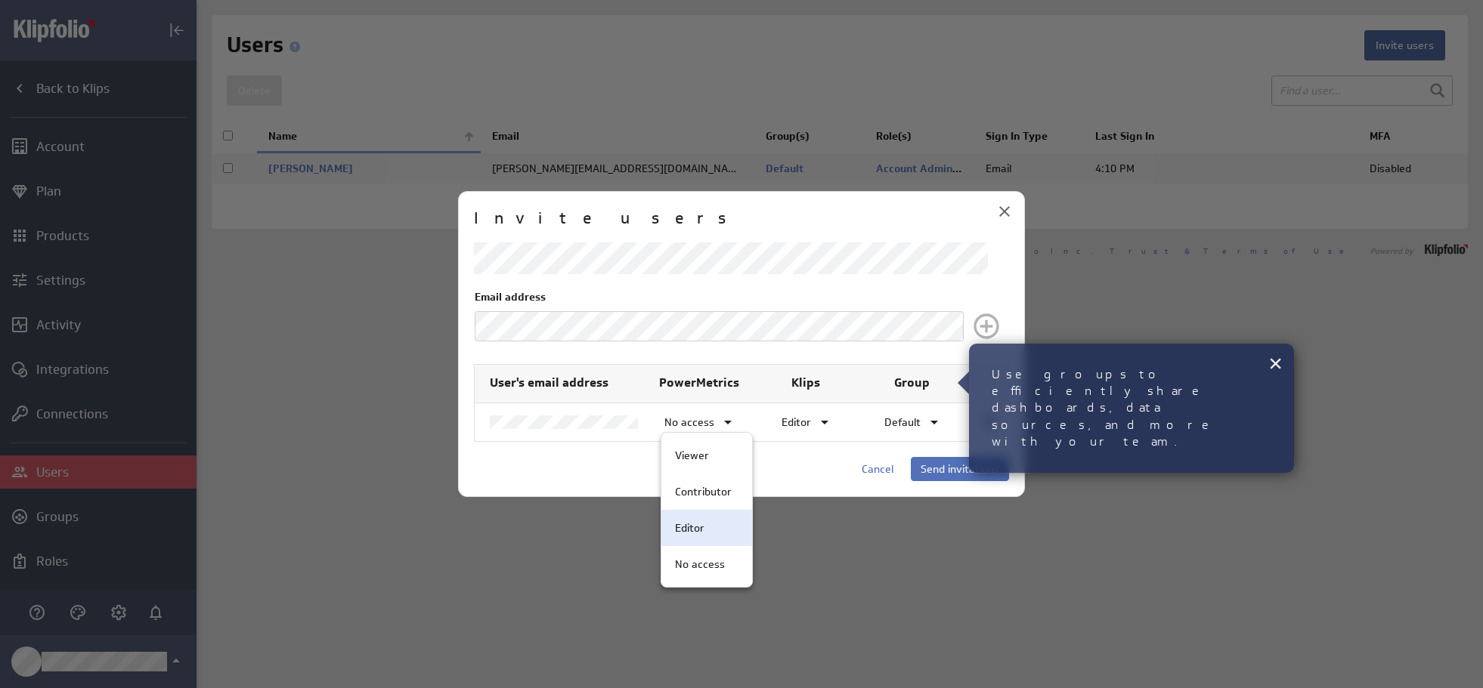
click at [690, 528] on p "Editor" at bounding box center [689, 529] width 29 height 16
drag, startPoint x: 1048, startPoint y: 360, endPoint x: 1048, endPoint y: 317, distance: 43.8
click at [1048, 317] on body "(no message) Back to Klips Account Plan Products Settings Activity Integrations…" at bounding box center [741, 344] width 1483 height 688
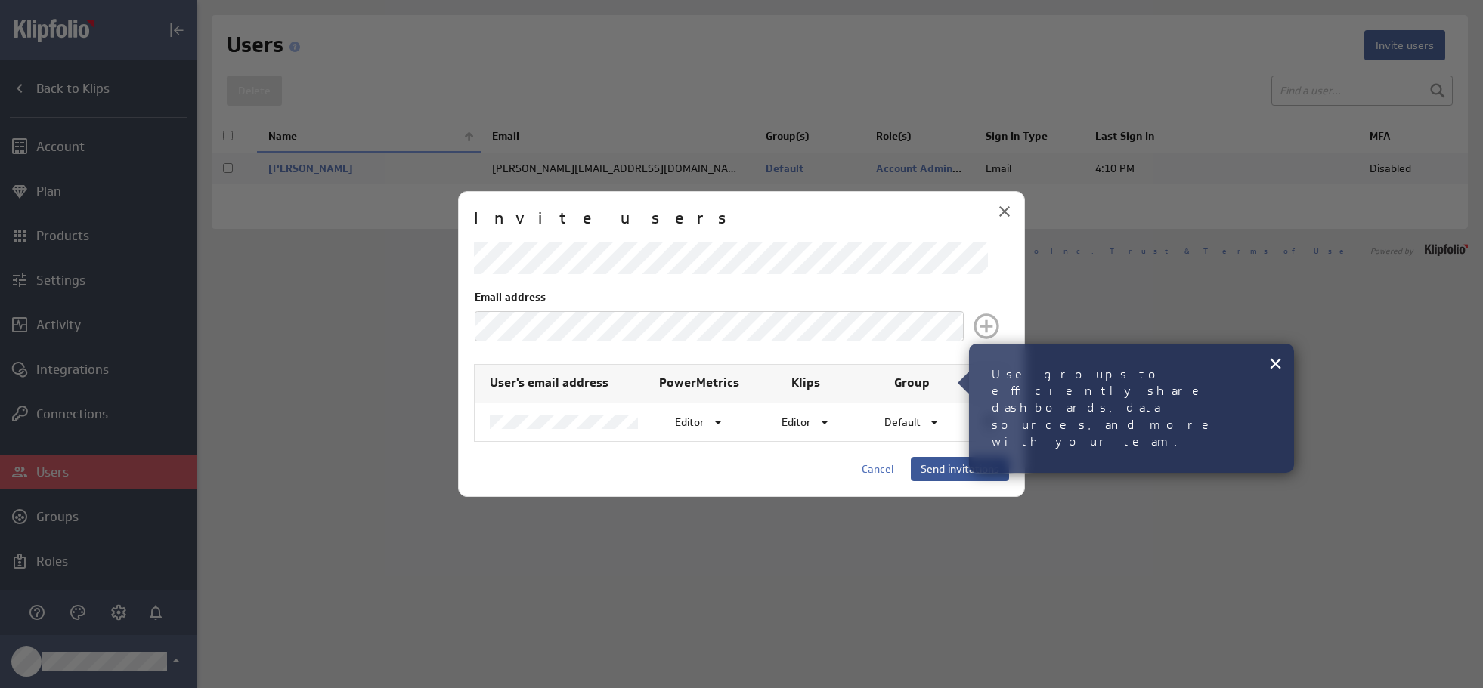
click at [954, 463] on span "Send invitations" at bounding box center [959, 469] width 79 height 14
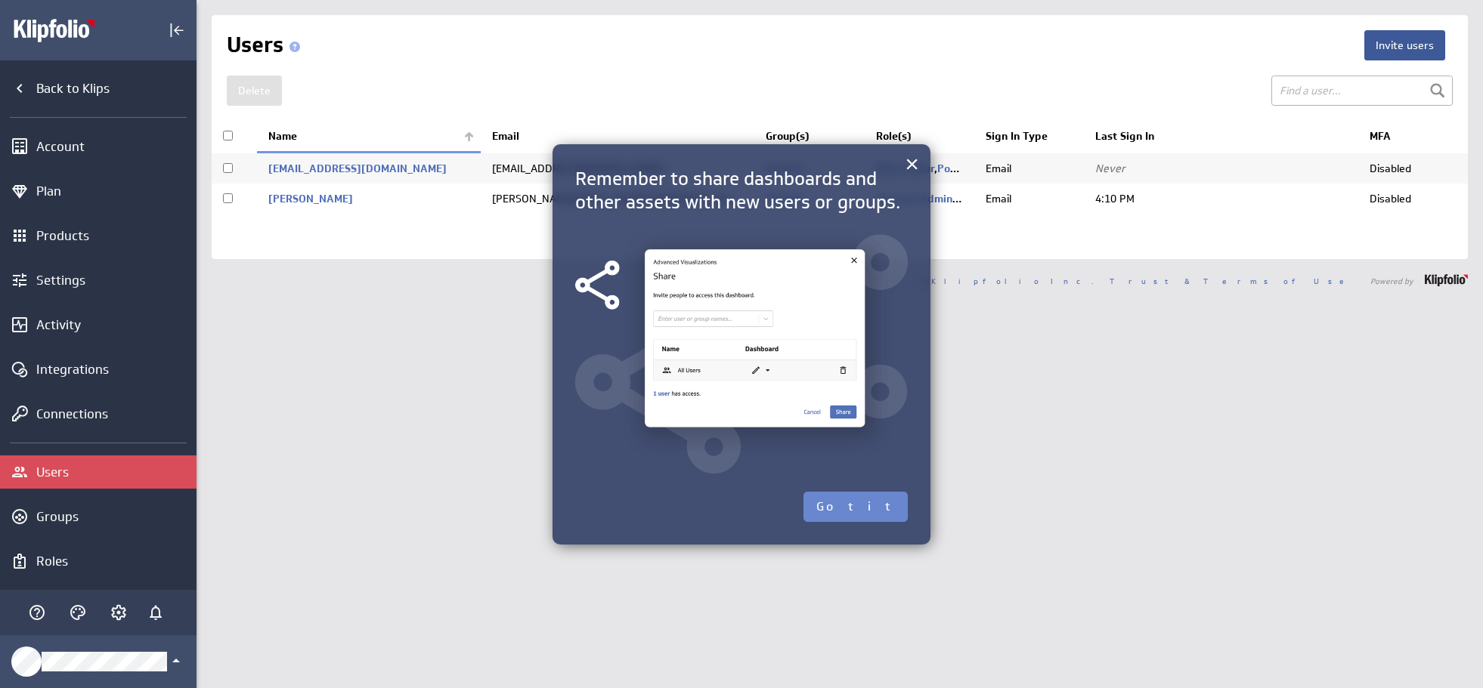
click at [871, 509] on button "Got it" at bounding box center [855, 507] width 104 height 30
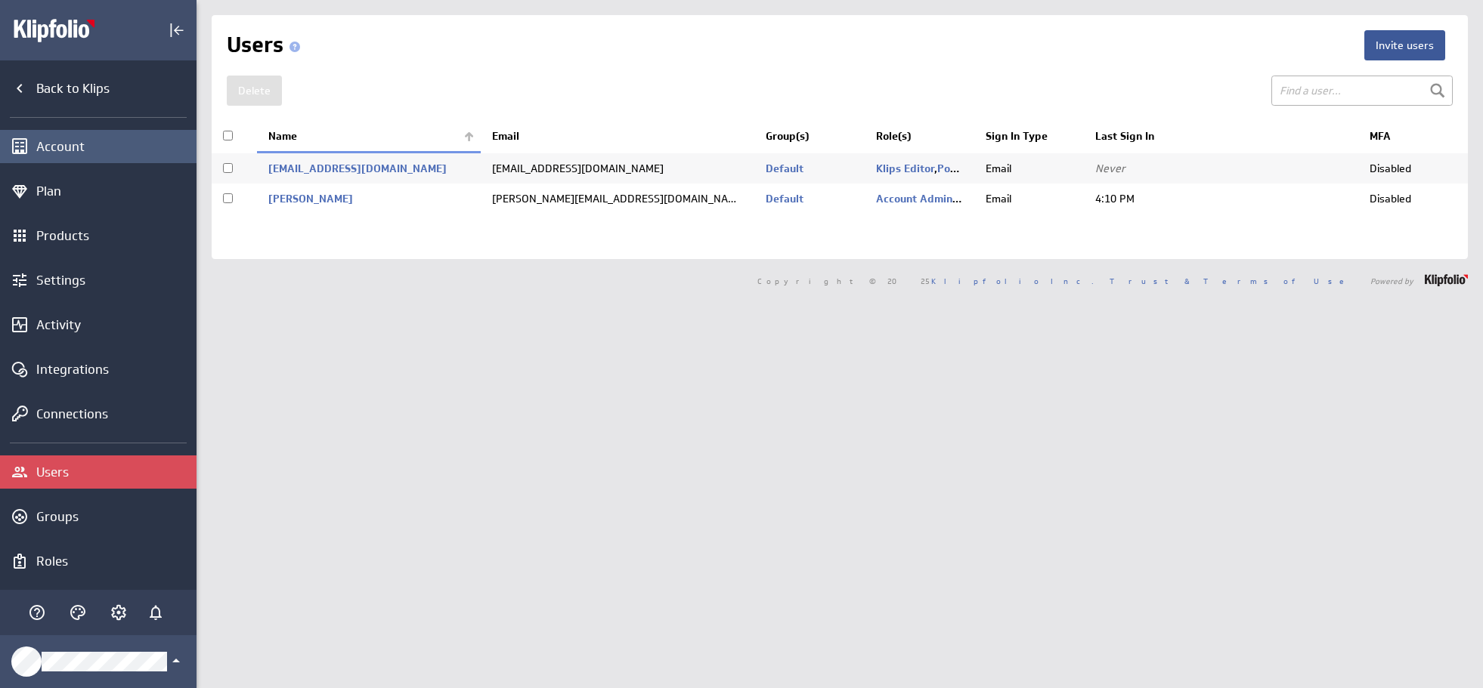
click at [64, 146] on div "Account" at bounding box center [114, 146] width 156 height 17
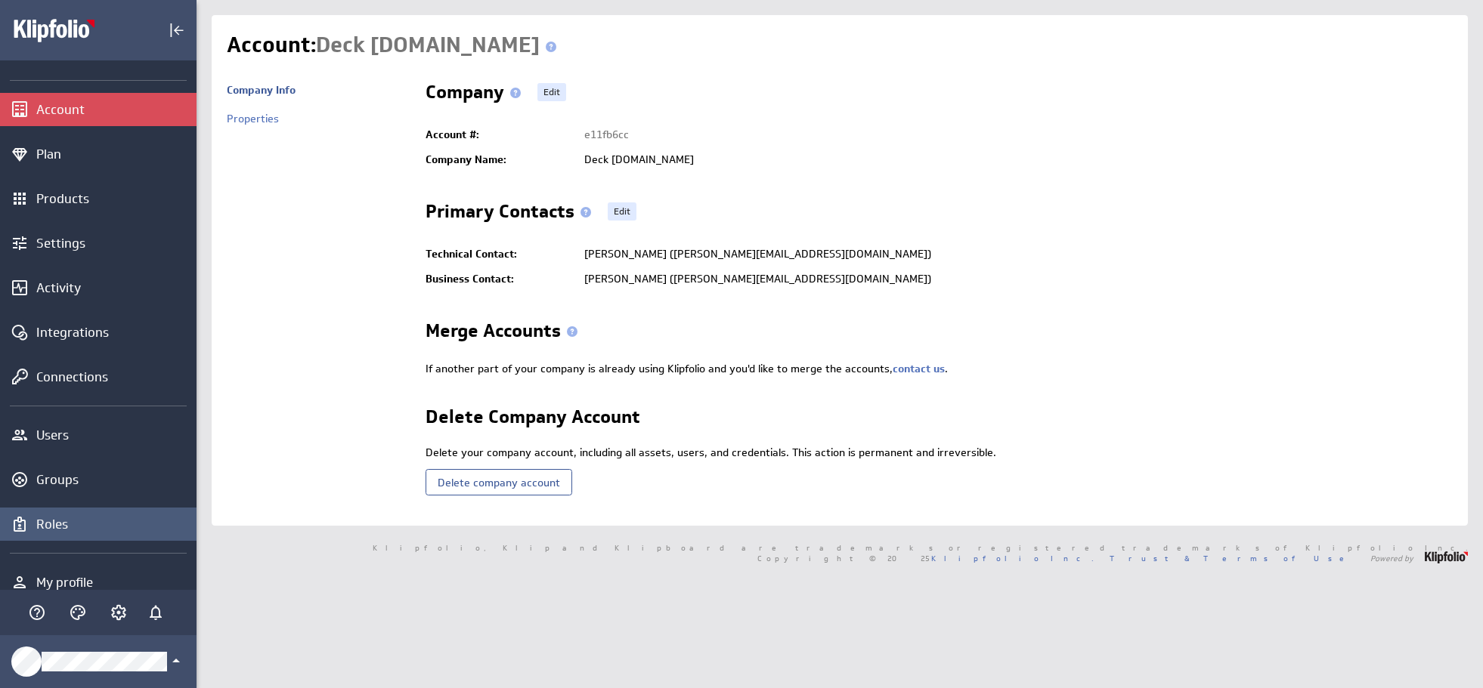
scroll to position [57, 0]
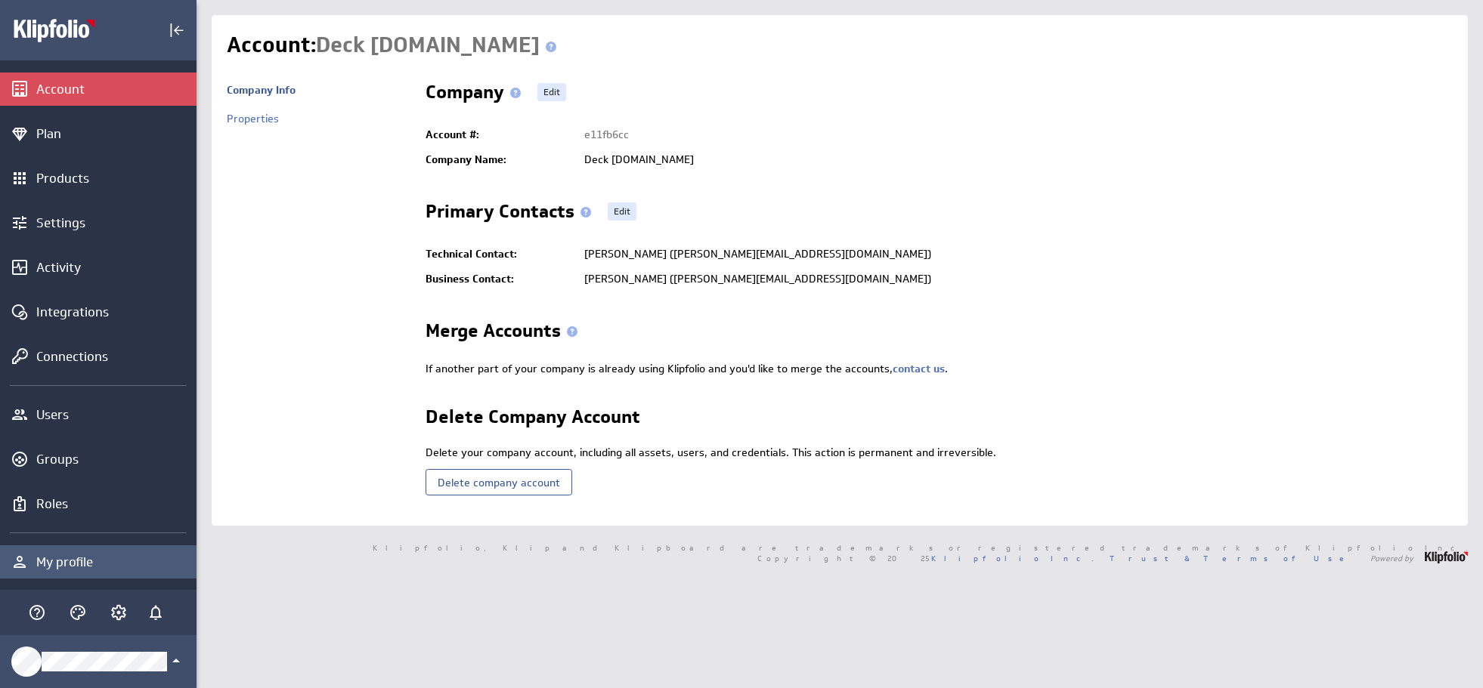
click at [55, 562] on div "My profile" at bounding box center [114, 562] width 156 height 17
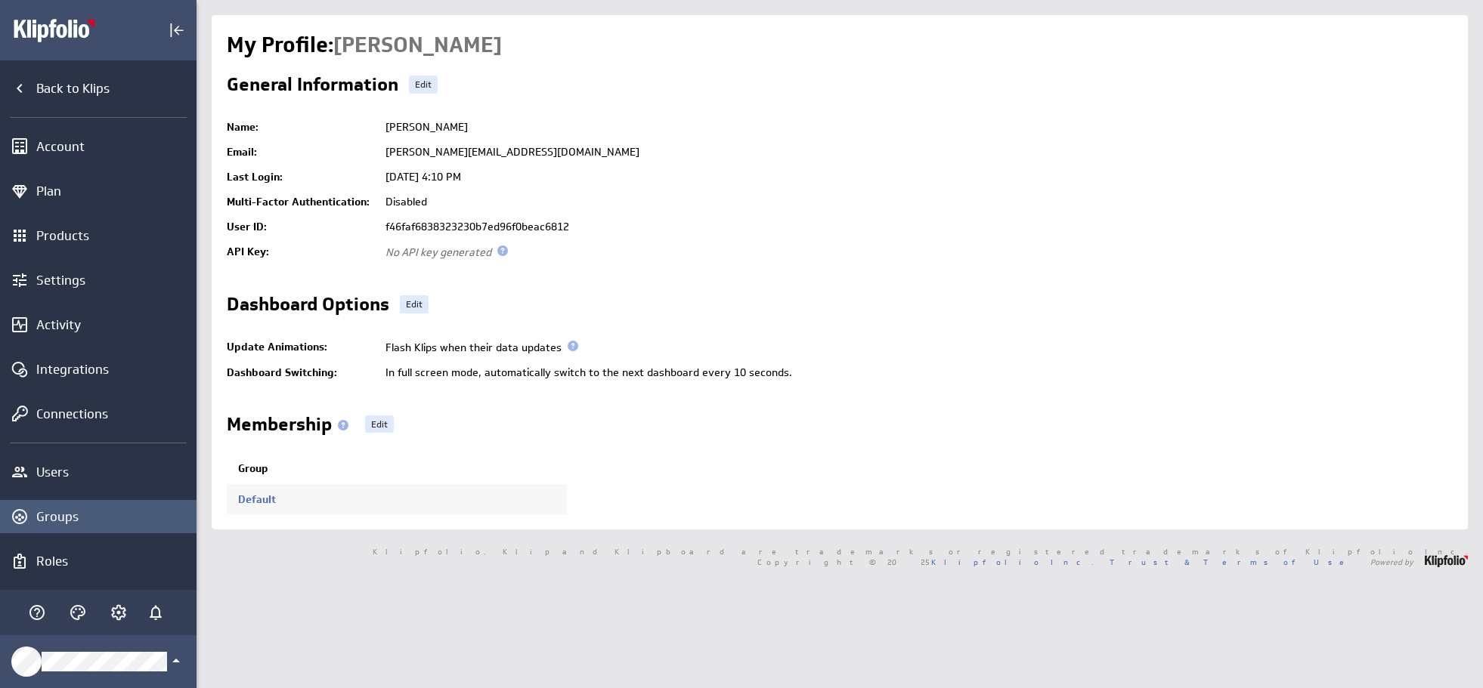
click at [54, 519] on div "Groups" at bounding box center [114, 517] width 156 height 17
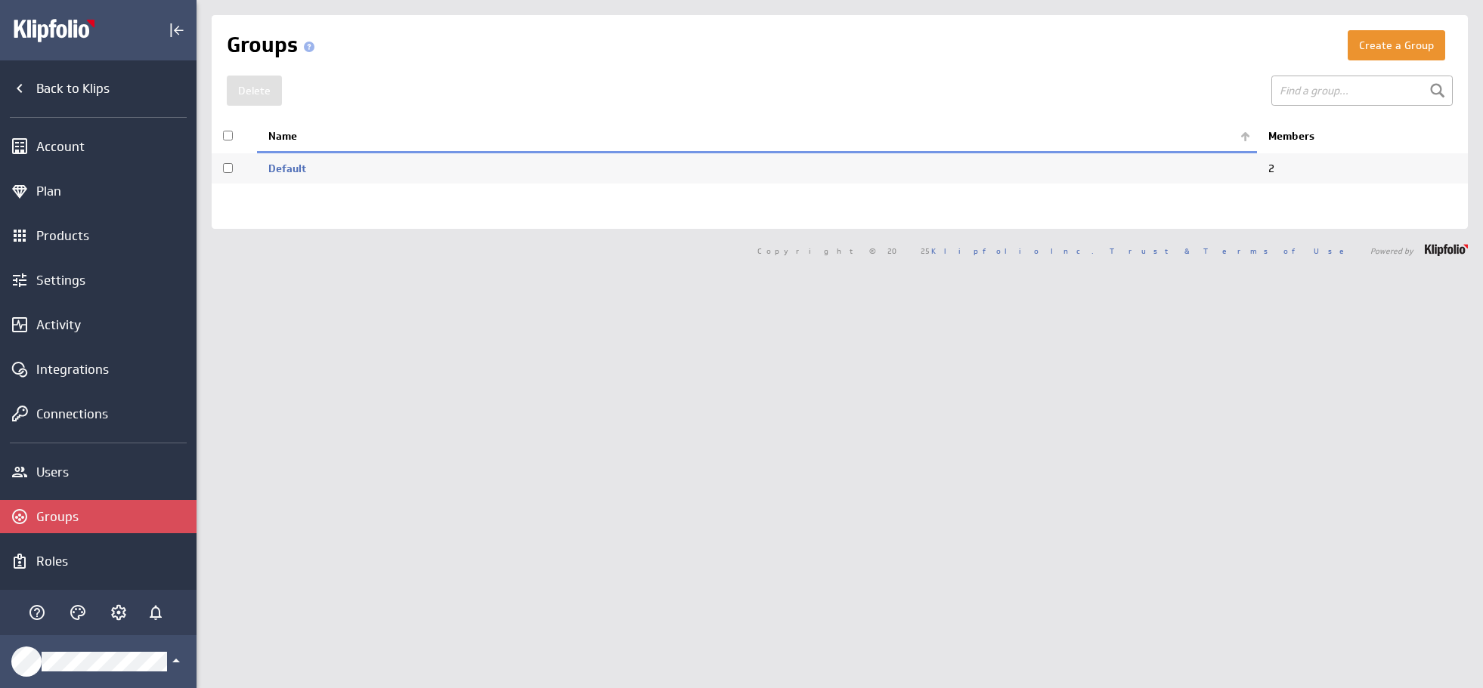
click at [51, 32] on img "Main Menu" at bounding box center [66, 30] width 106 height 24
click at [55, 94] on div "Back to Klips" at bounding box center [114, 88] width 156 height 17
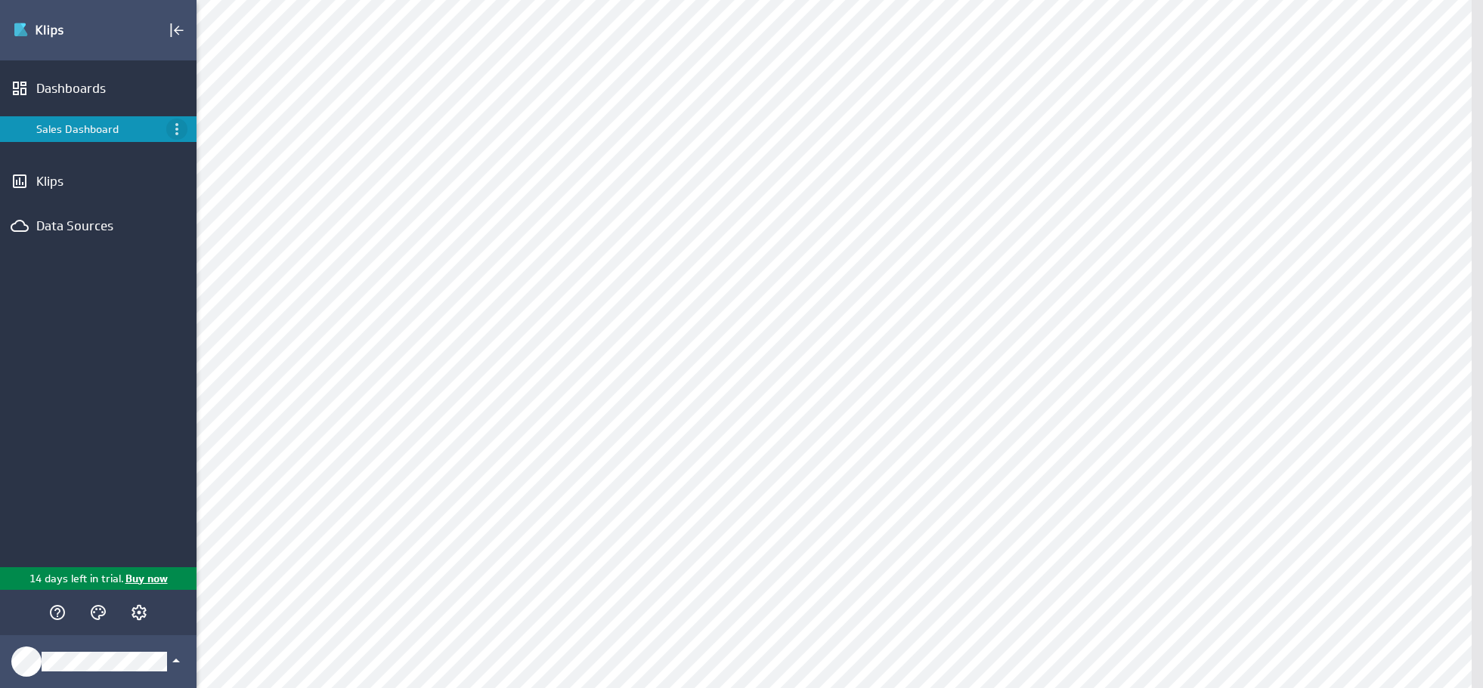
click at [178, 125] on icon "Menu" at bounding box center [176, 129] width 3 height 12
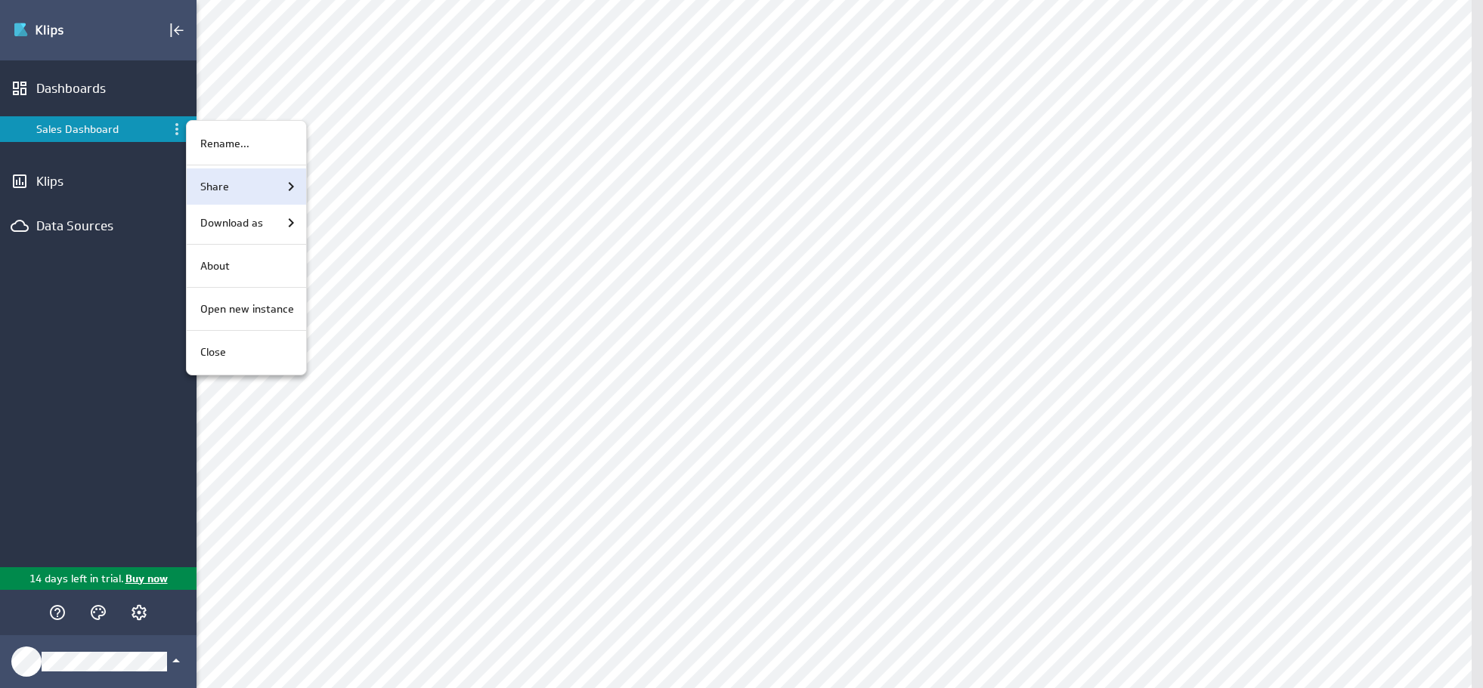
click at [227, 179] on p "Share" at bounding box center [214, 187] width 29 height 16
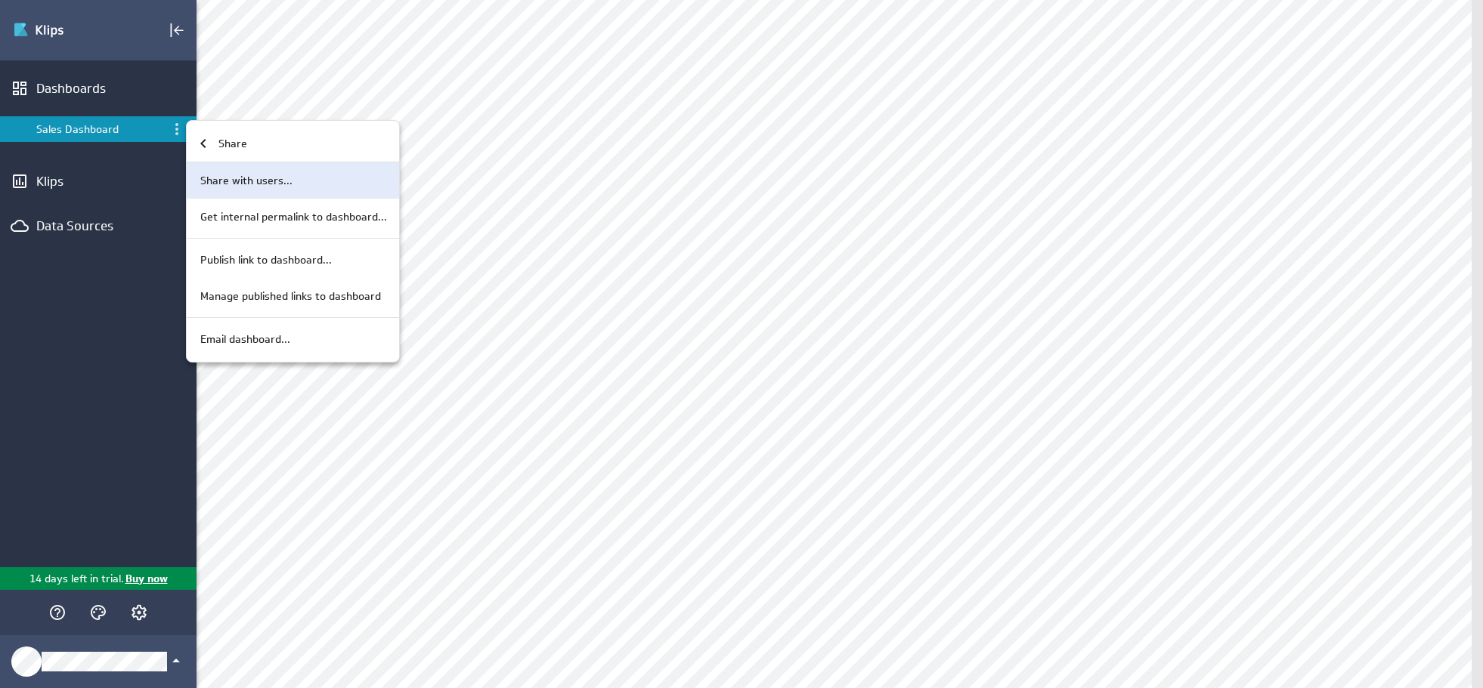
click at [280, 177] on p "Share with users..." at bounding box center [246, 181] width 92 height 16
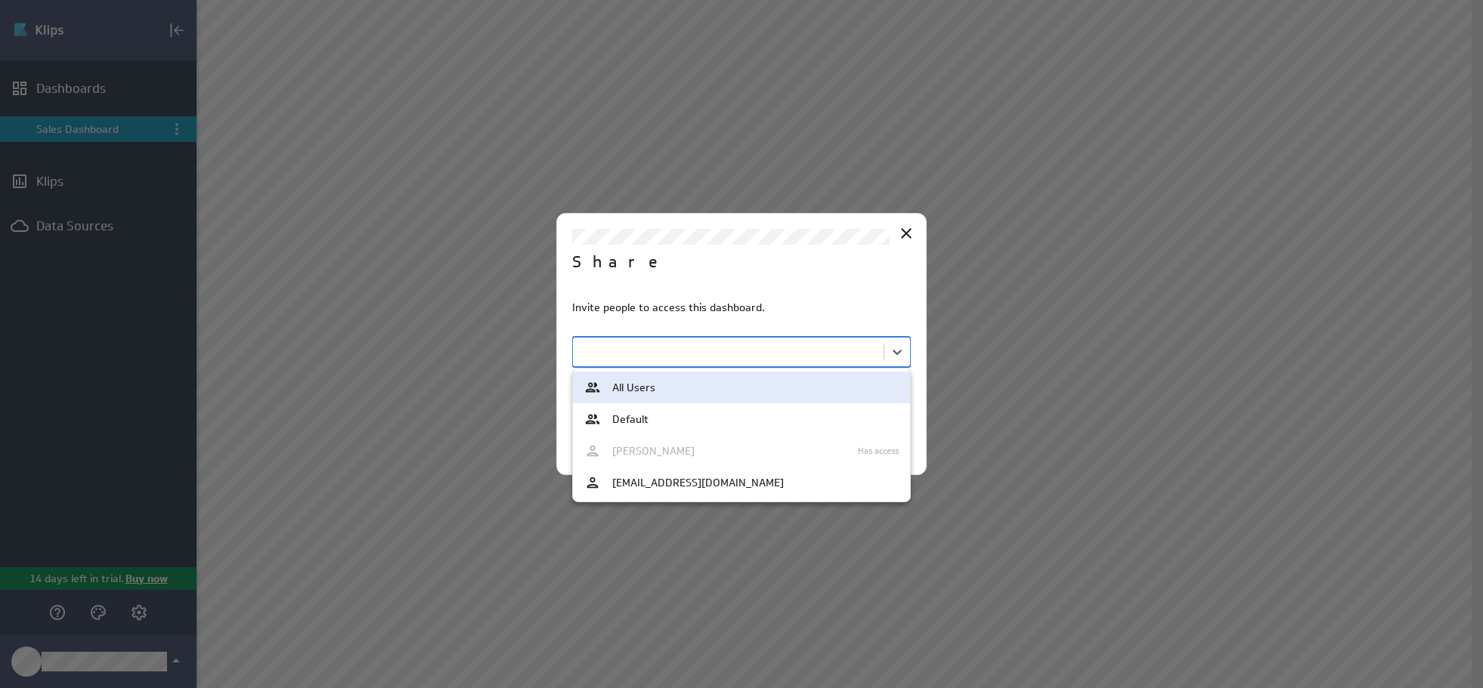
click at [682, 348] on body "(no message) Edit Dashboards Sales Dashboard Klips Data Sources 14 days left in…" at bounding box center [741, 344] width 1483 height 688
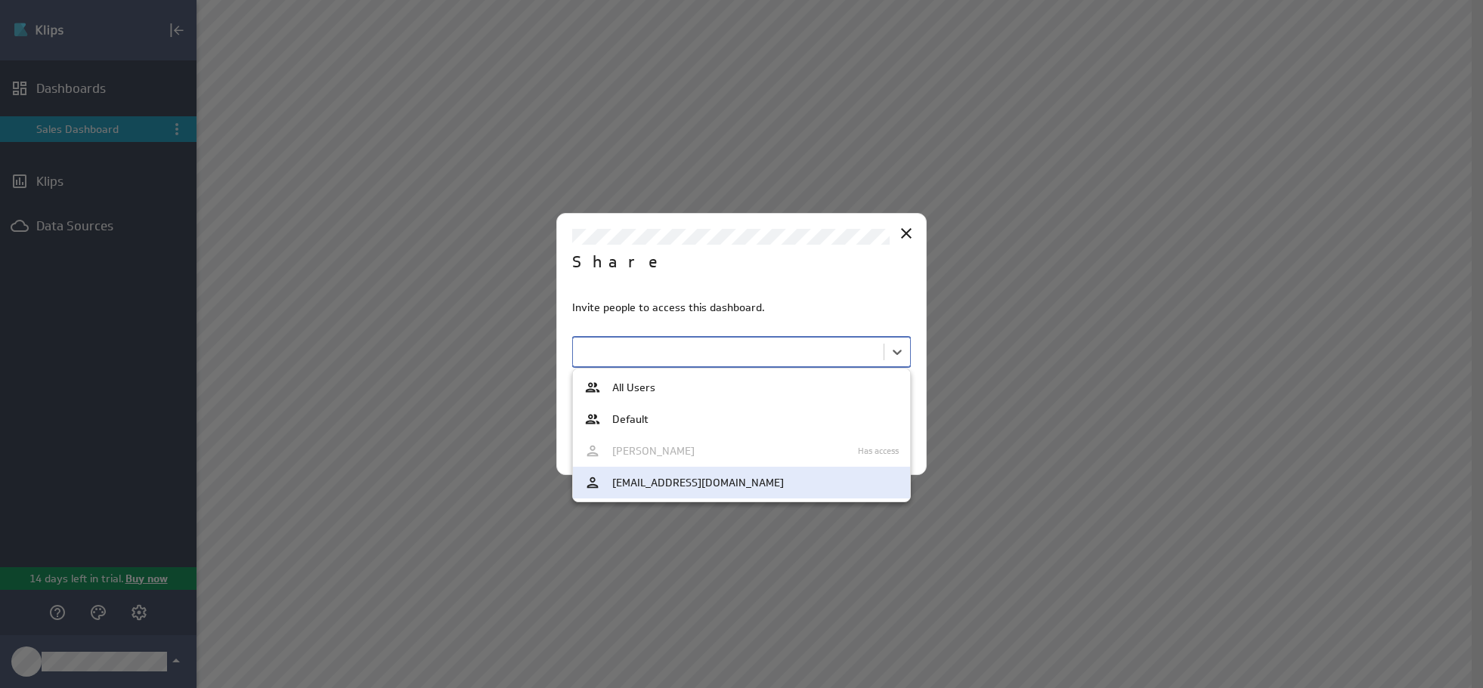
click at [668, 480] on span "[EMAIL_ADDRESS][DOMAIN_NAME]" at bounding box center [698, 483] width 172 height 11
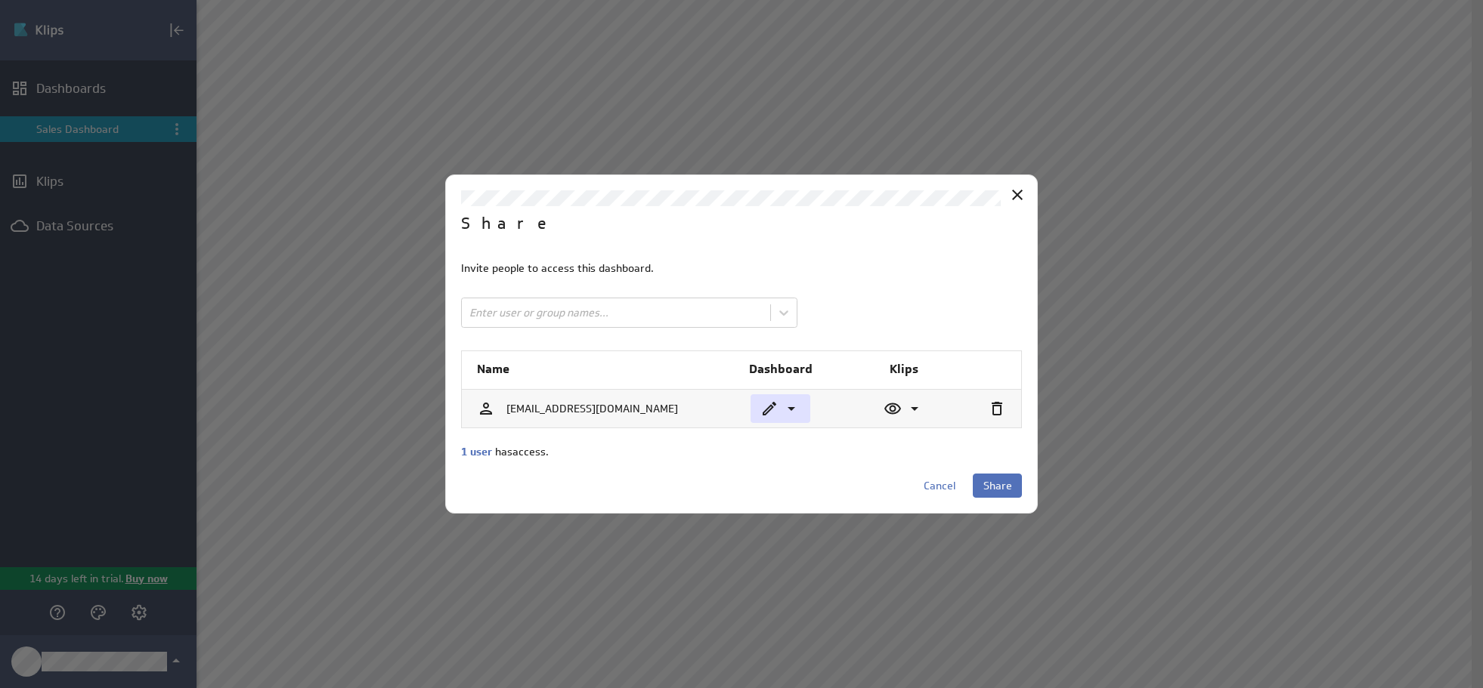
click at [787, 407] on icon at bounding box center [791, 409] width 18 height 18
click at [787, 407] on div at bounding box center [741, 344] width 1483 height 688
click at [1000, 491] on span "Share" at bounding box center [997, 486] width 29 height 14
